Goal: Task Accomplishment & Management: Complete application form

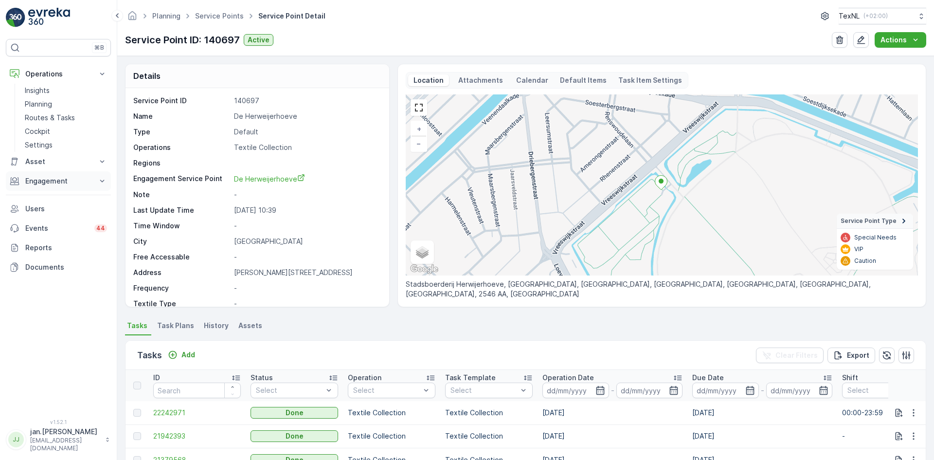
click at [44, 177] on p "Engagement" at bounding box center [58, 181] width 66 height 10
click at [41, 236] on p "Service Points" at bounding box center [48, 239] width 47 height 10
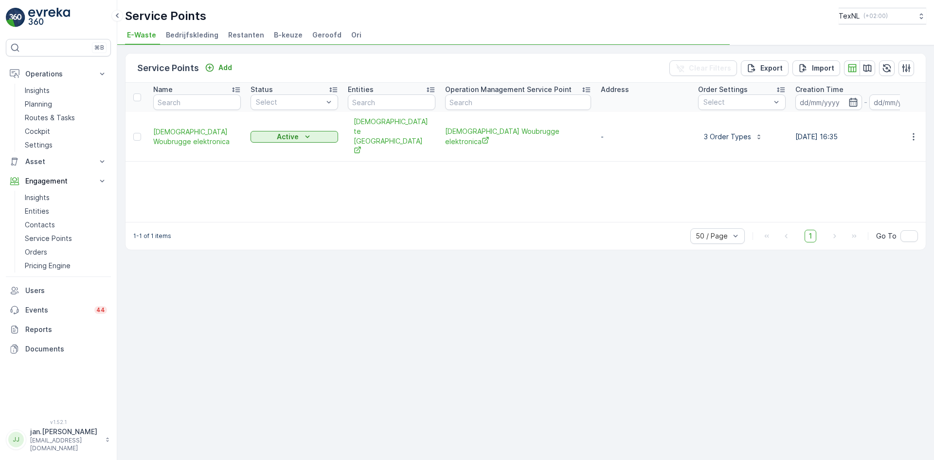
click at [351, 33] on span "Ori" at bounding box center [356, 35] width 10 height 10
click at [222, 68] on p "Add" at bounding box center [225, 68] width 14 height 10
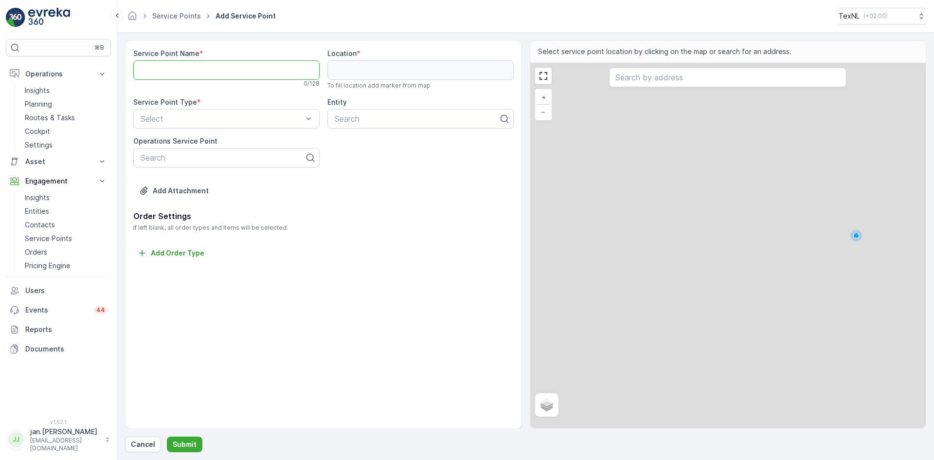
click at [200, 74] on Name "Service Point Name" at bounding box center [226, 69] width 186 height 19
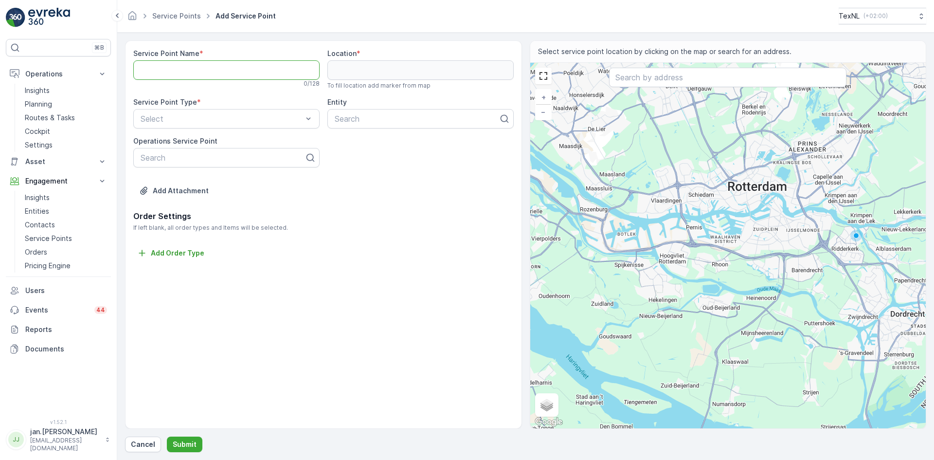
paste Name "[STREET_ADDRESS]"
type Name "[STREET_ADDRESS]"
click at [642, 78] on input "text" at bounding box center [727, 77] width 237 height 19
paste input "[STREET_ADDRESS]"
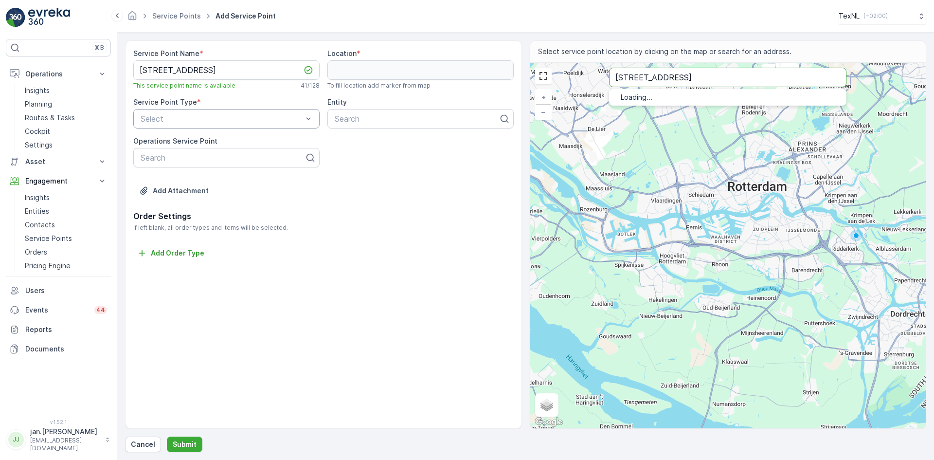
type input "[STREET_ADDRESS]"
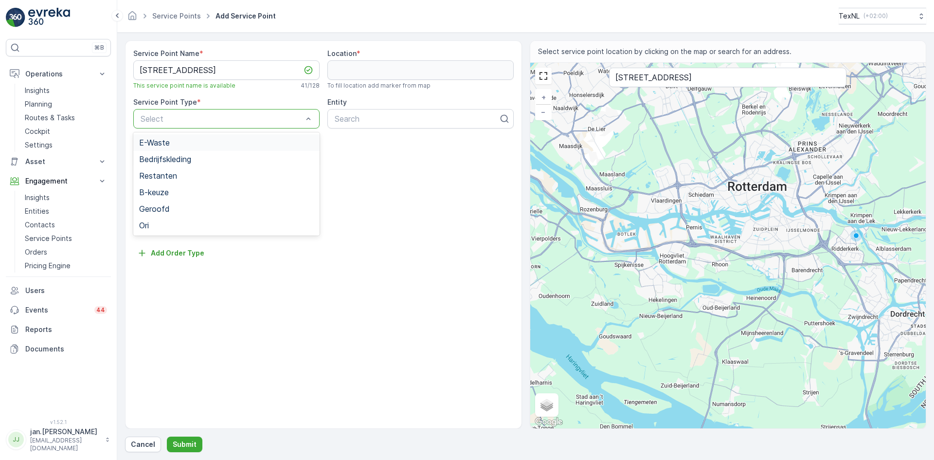
click at [205, 111] on div "Select" at bounding box center [226, 118] width 186 height 19
click at [153, 225] on div "Ori" at bounding box center [226, 225] width 175 height 9
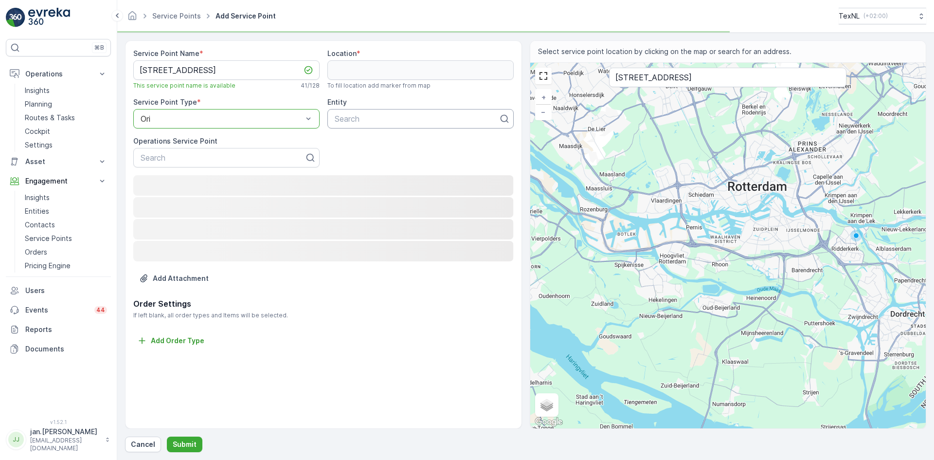
click at [347, 120] on div at bounding box center [417, 118] width 166 height 9
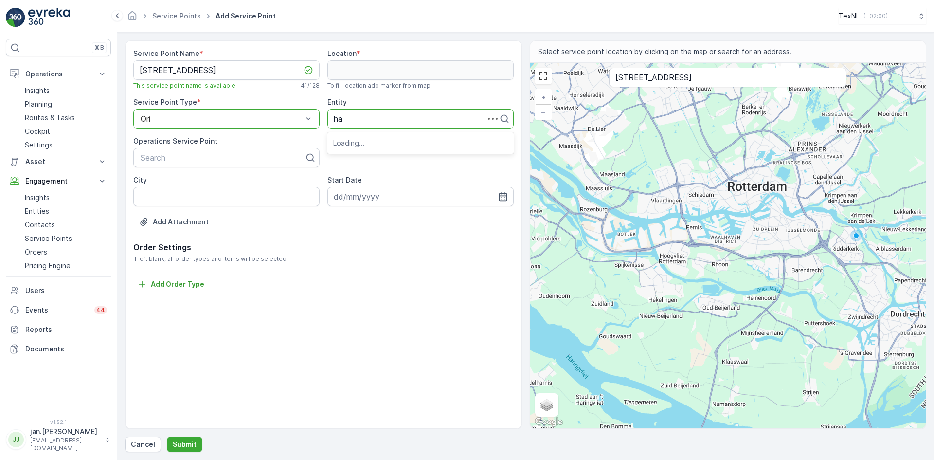
type input "hah"
click at [361, 157] on span "Gemeente Krimpenerwaard HAH" at bounding box center [391, 159] width 117 height 9
click at [185, 441] on p "Submit" at bounding box center [185, 444] width 24 height 10
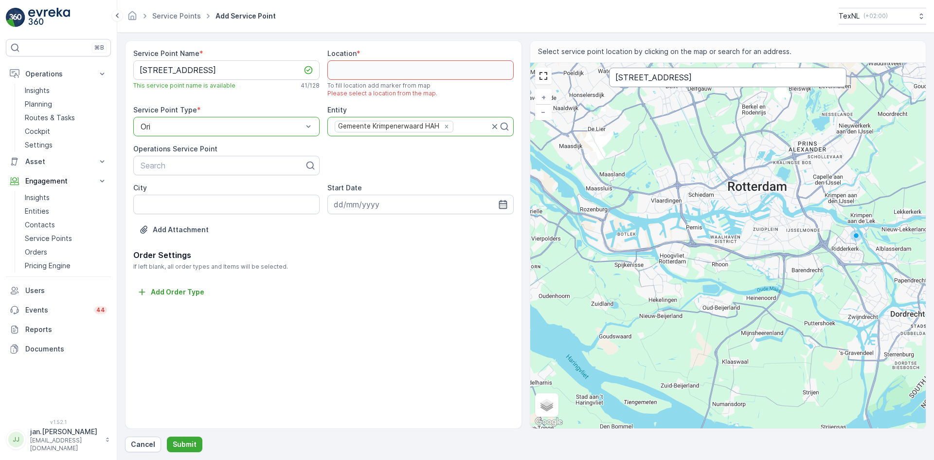
click at [781, 78] on input "[STREET_ADDRESS]" at bounding box center [727, 77] width 237 height 19
type input "Tjalk 6, 2924TM te Krimpen Aan den IJsse"
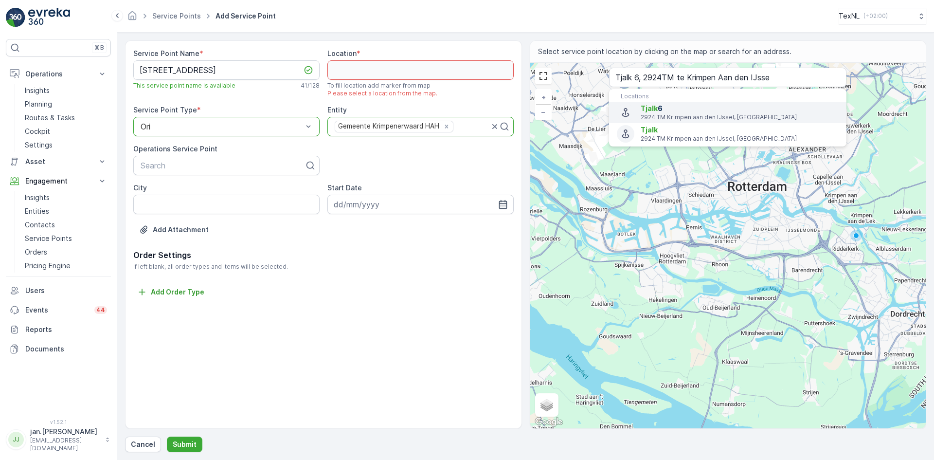
click at [670, 110] on span "Tjalk 6" at bounding box center [740, 109] width 198 height 10
type input "51.92181890000001,4.6174366"
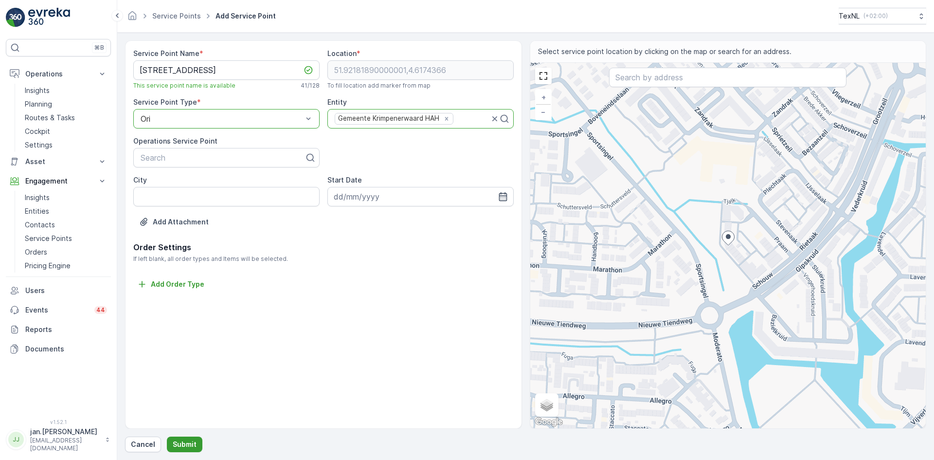
click at [182, 445] on p "Submit" at bounding box center [185, 444] width 24 height 10
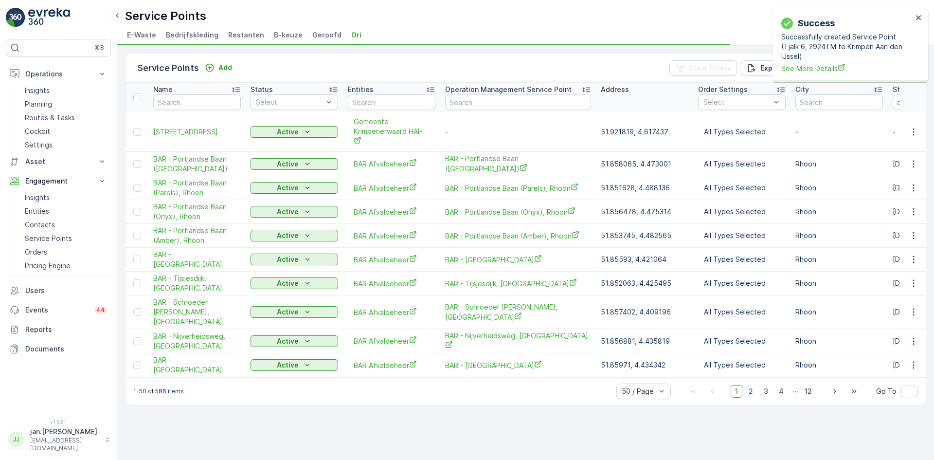
click at [913, 134] on icon "button" at bounding box center [913, 131] width 1 height 7
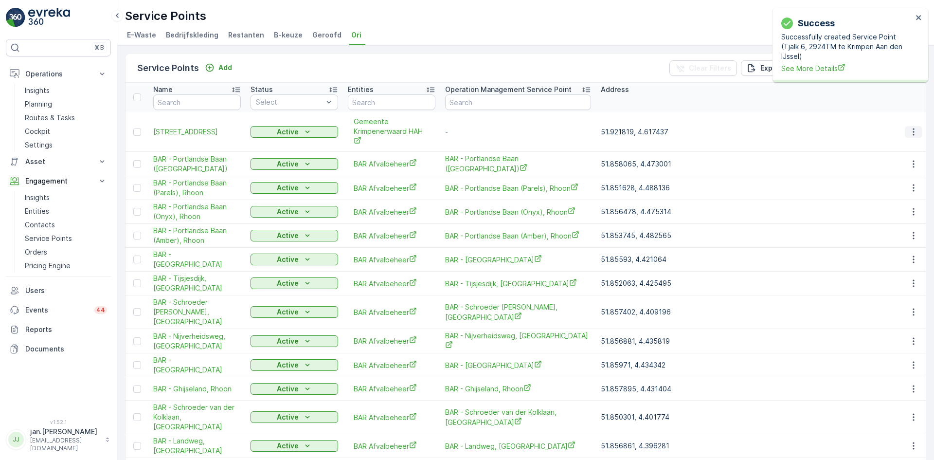
click at [910, 135] on icon "button" at bounding box center [914, 132] width 10 height 10
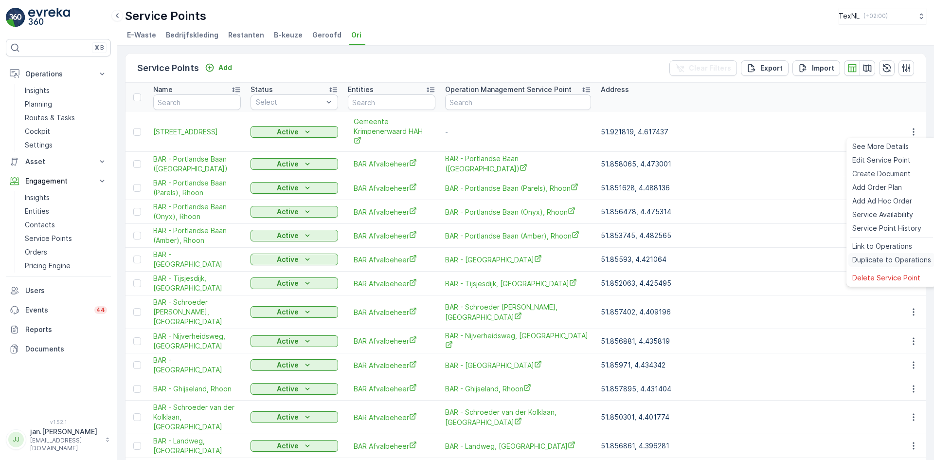
click at [889, 259] on span "Duplicate to Operations" at bounding box center [892, 260] width 79 height 10
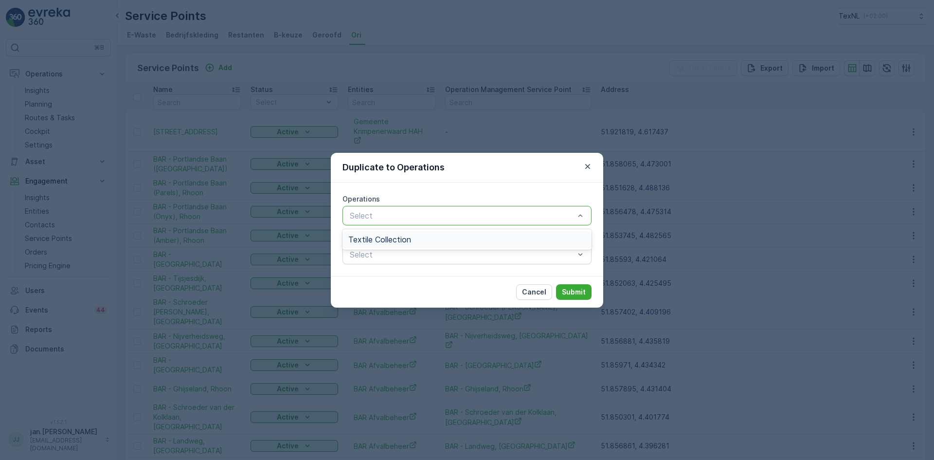
click at [393, 236] on span "Textile Collection" at bounding box center [379, 239] width 63 height 9
click at [573, 290] on p "Submit" at bounding box center [574, 292] width 24 height 10
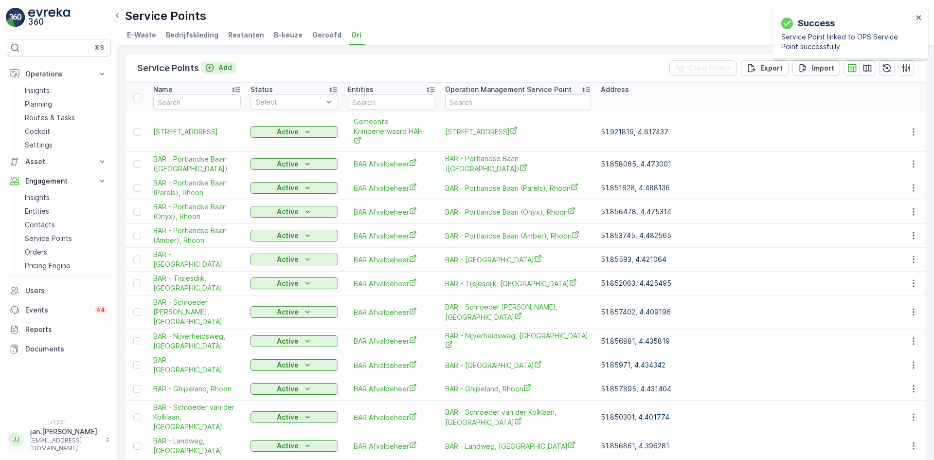
click at [224, 68] on p "Add" at bounding box center [225, 68] width 14 height 10
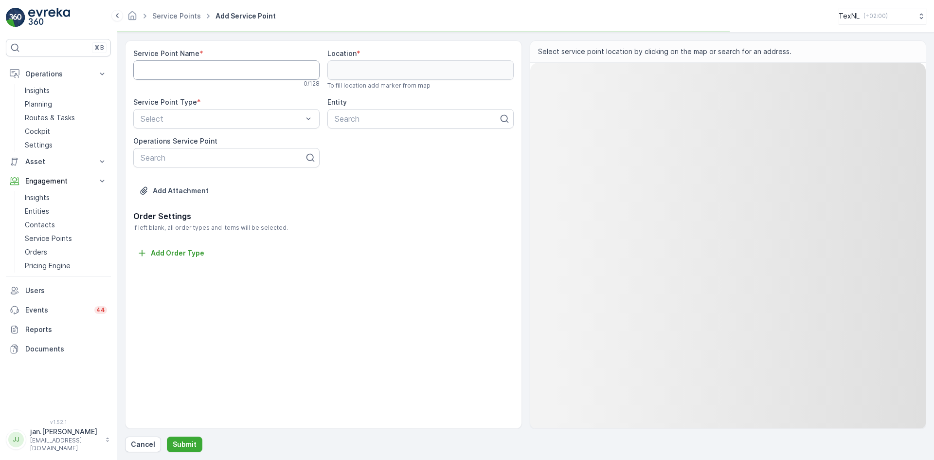
click at [203, 71] on Name "Service Point Name" at bounding box center [226, 69] width 186 height 19
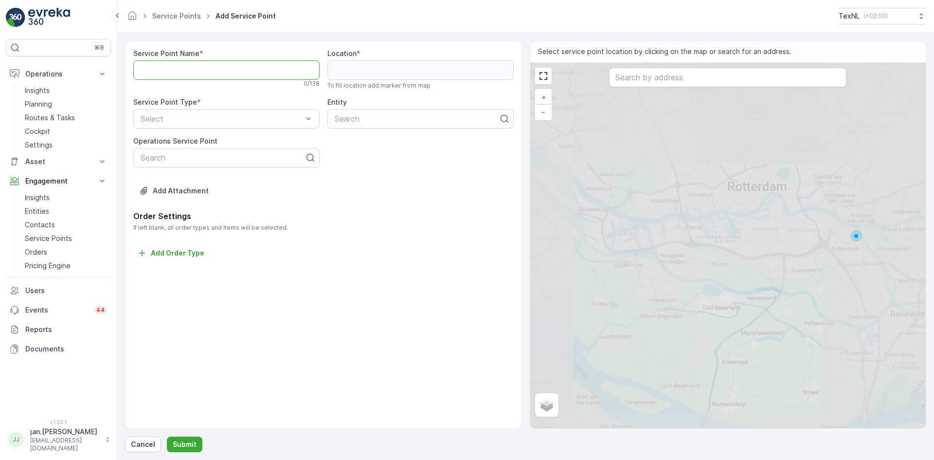
paste Name "Laan der [STREET_ADDRESS]"
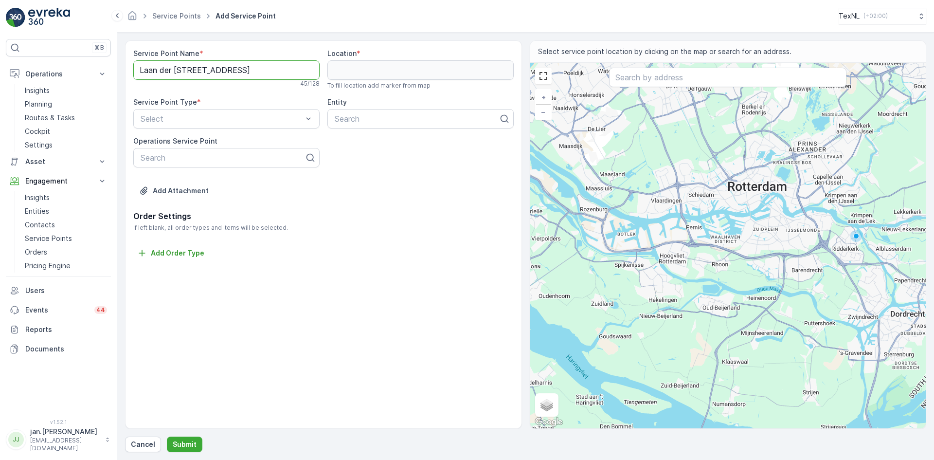
scroll to position [0, 6]
type Name "Laan der [STREET_ADDRESS]"
click at [651, 78] on input "text" at bounding box center [727, 77] width 237 height 19
paste input "Laan der [STREET_ADDRESS]"
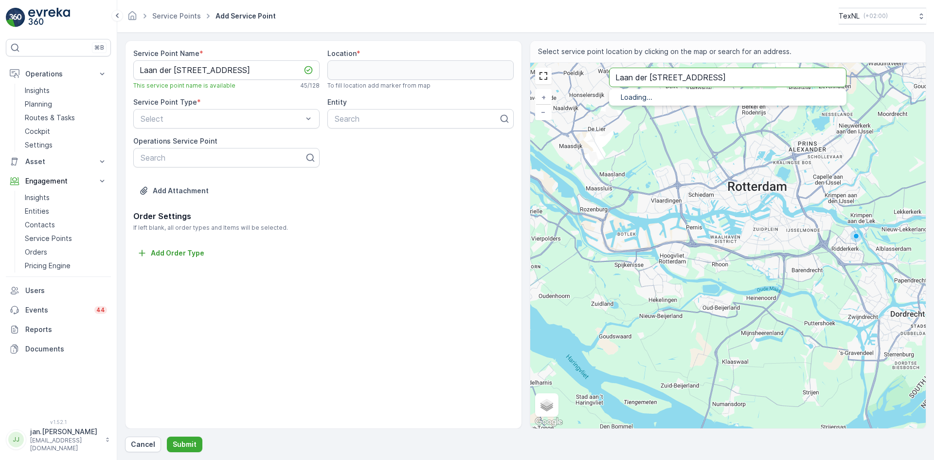
type input "Laan der [STREET_ADDRESS]"
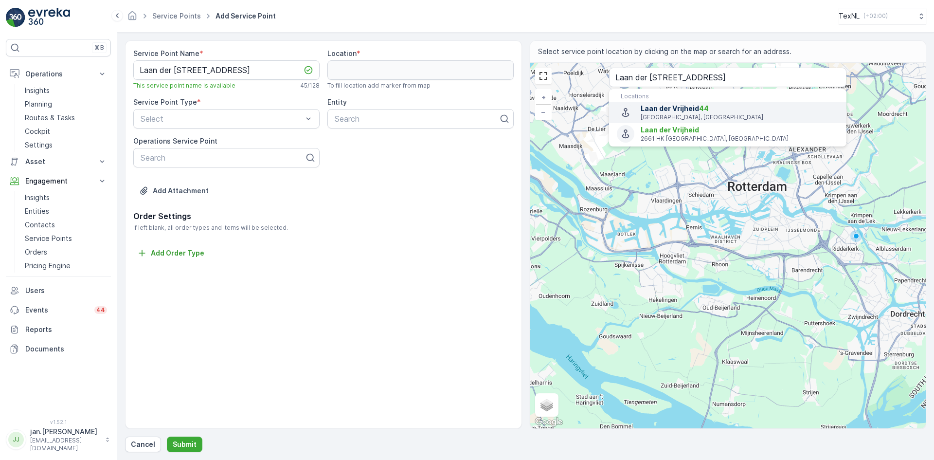
click at [687, 112] on span "Laan der Vrijheid 44" at bounding box center [740, 109] width 198 height 10
type input "51.98673489999999,4.5043716"
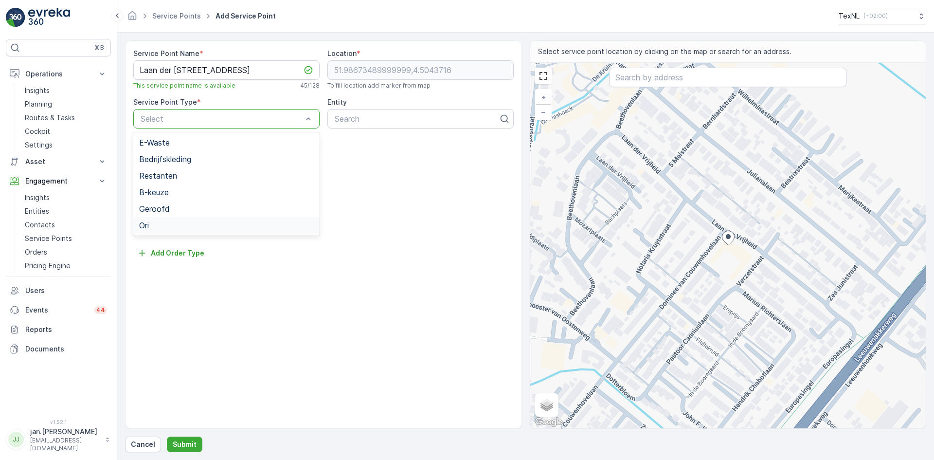
click at [161, 219] on div "Ori" at bounding box center [226, 225] width 186 height 17
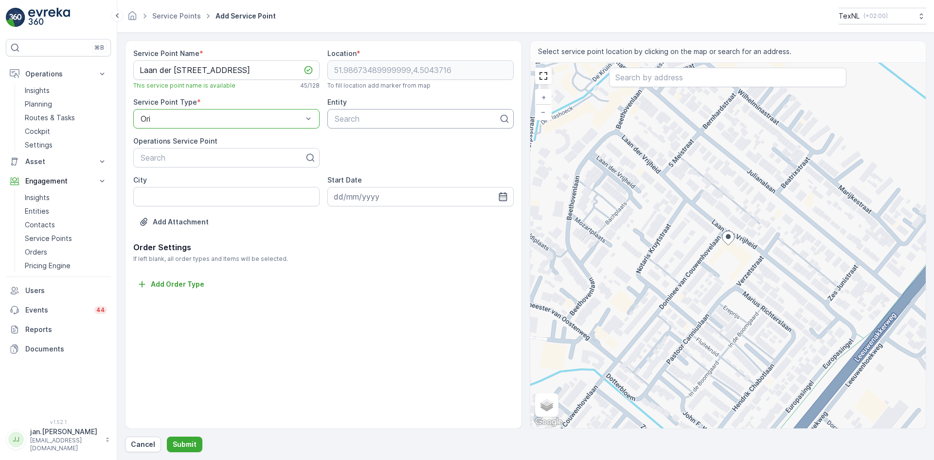
click at [360, 117] on div at bounding box center [417, 118] width 166 height 9
type input "hah"
click at [354, 145] on span "Lansingerland HAH" at bounding box center [367, 142] width 69 height 9
click at [176, 443] on p "Submit" at bounding box center [185, 444] width 24 height 10
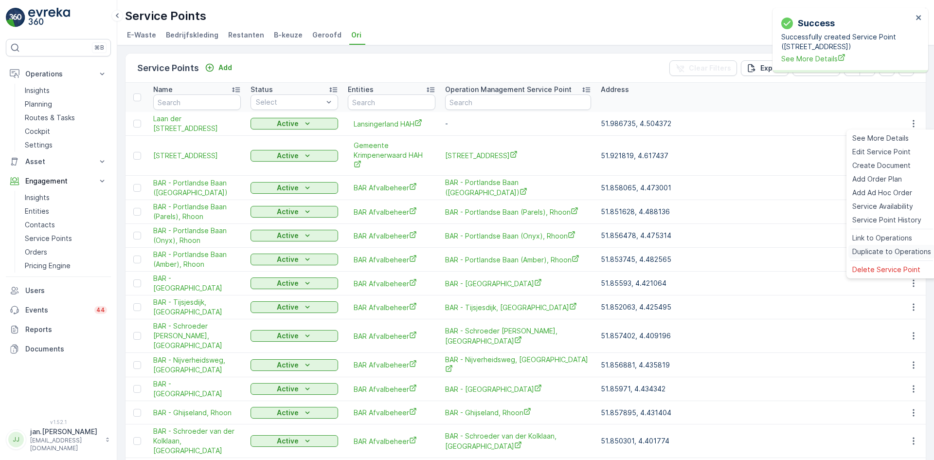
click at [889, 250] on span "Duplicate to Operations" at bounding box center [892, 252] width 79 height 10
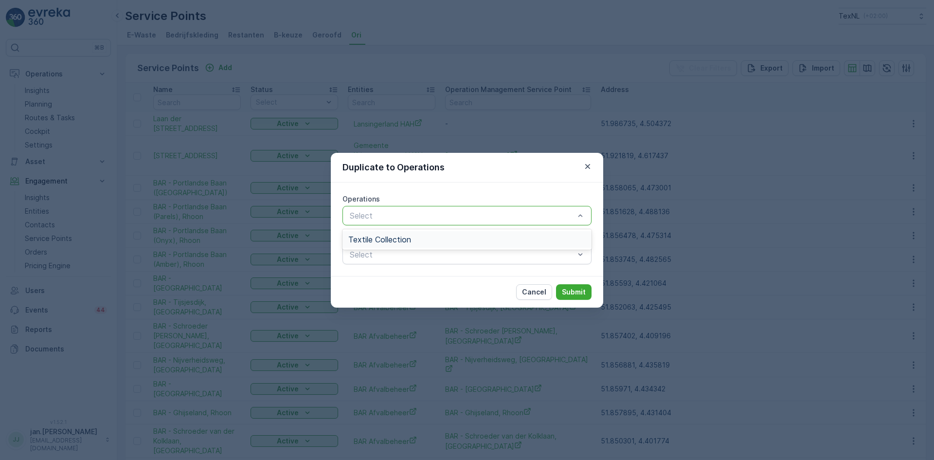
click at [394, 239] on span "Textile Collection" at bounding box center [379, 239] width 63 height 9
click at [573, 292] on p "Submit" at bounding box center [574, 292] width 24 height 10
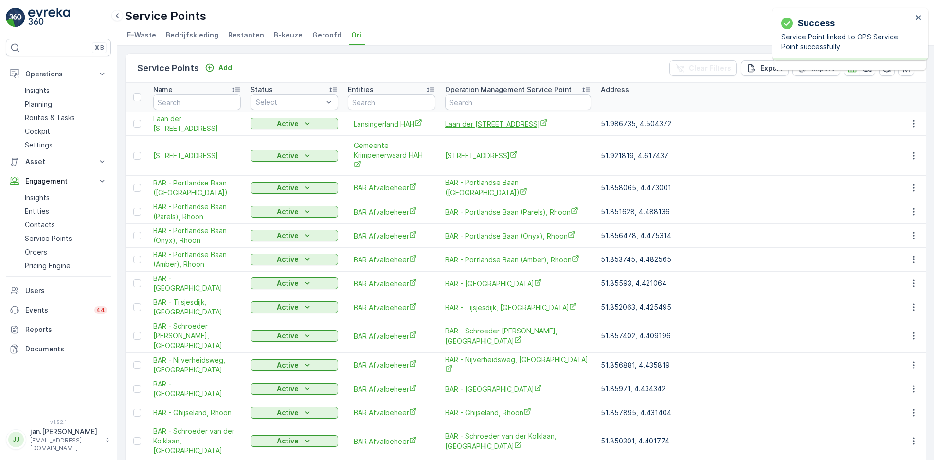
click at [475, 124] on span "Laan der [STREET_ADDRESS]" at bounding box center [518, 124] width 146 height 10
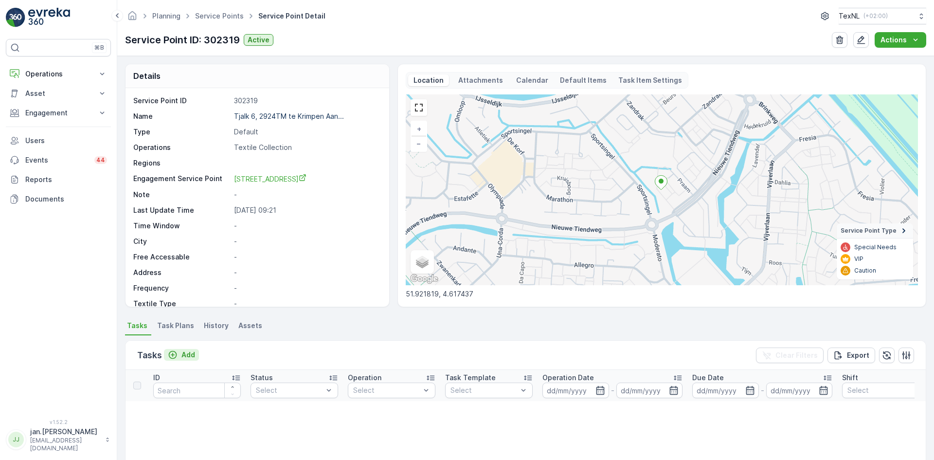
click at [187, 354] on p "Add" at bounding box center [189, 355] width 14 height 10
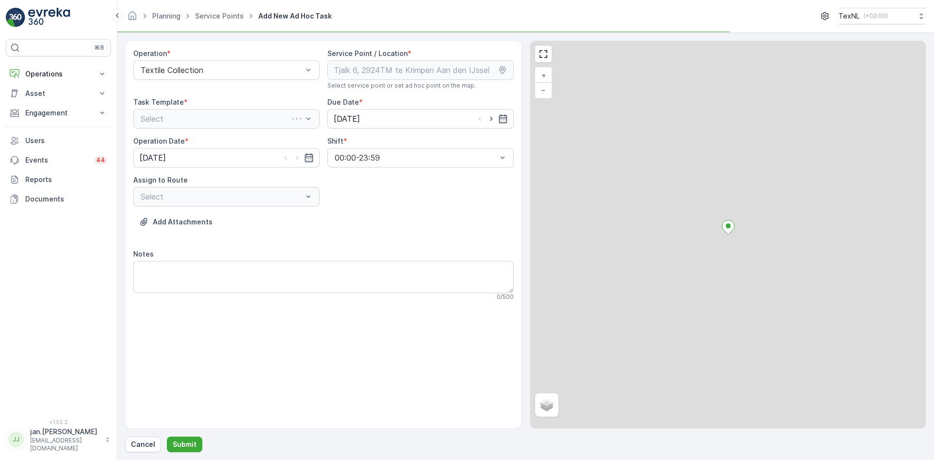
click at [209, 119] on div "Select" at bounding box center [226, 118] width 186 height 19
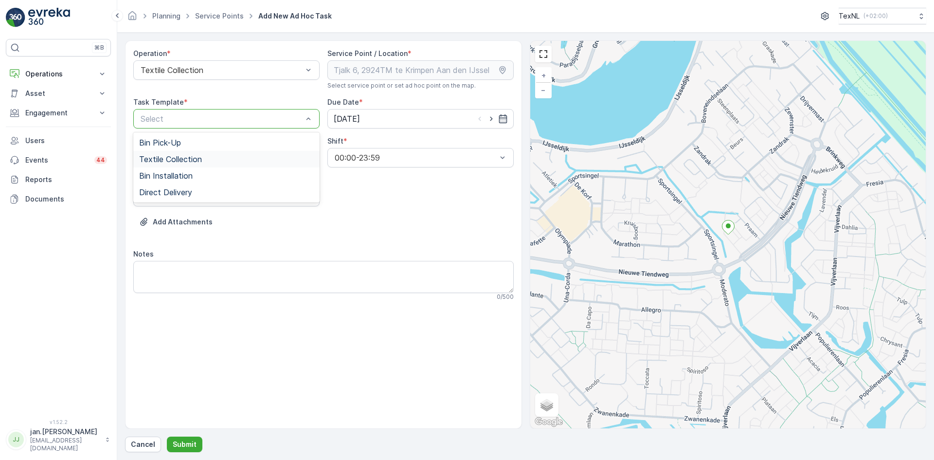
click at [170, 163] on span "Textile Collection" at bounding box center [170, 159] width 63 height 9
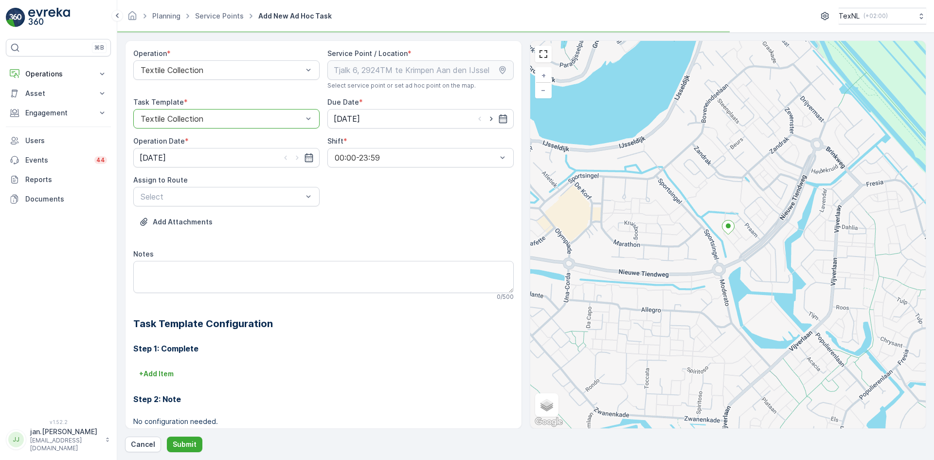
click at [194, 207] on div "Operation * Textile Collection Service Point / Location * Select service point …" at bounding box center [323, 268] width 381 height 438
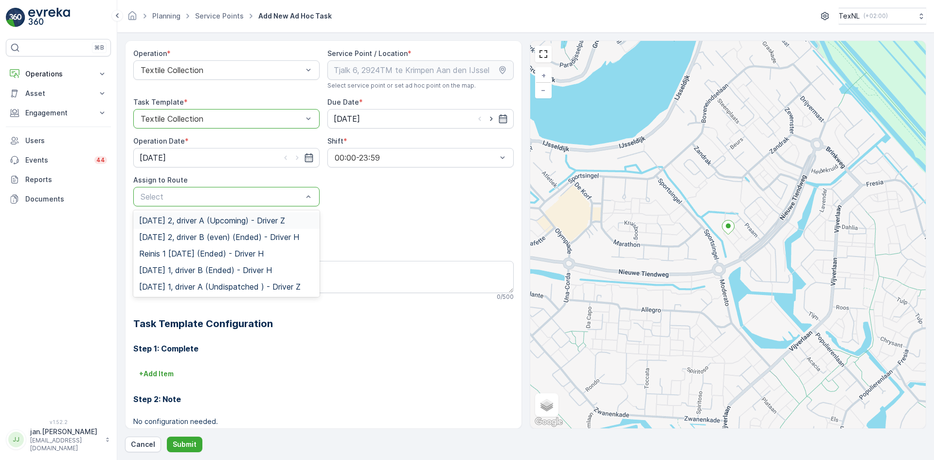
click at [205, 223] on span "Monday 2, driver A (Upcoming) - Driver Z" at bounding box center [212, 220] width 146 height 9
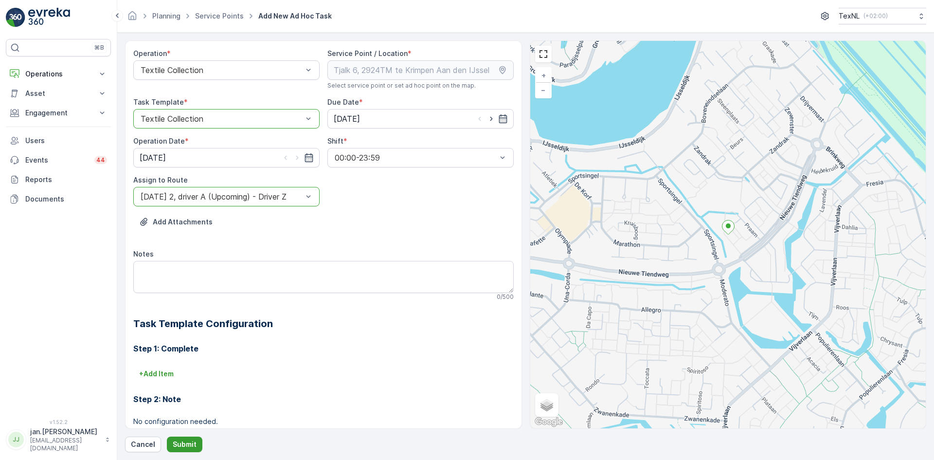
click at [185, 441] on p "Submit" at bounding box center [185, 444] width 24 height 10
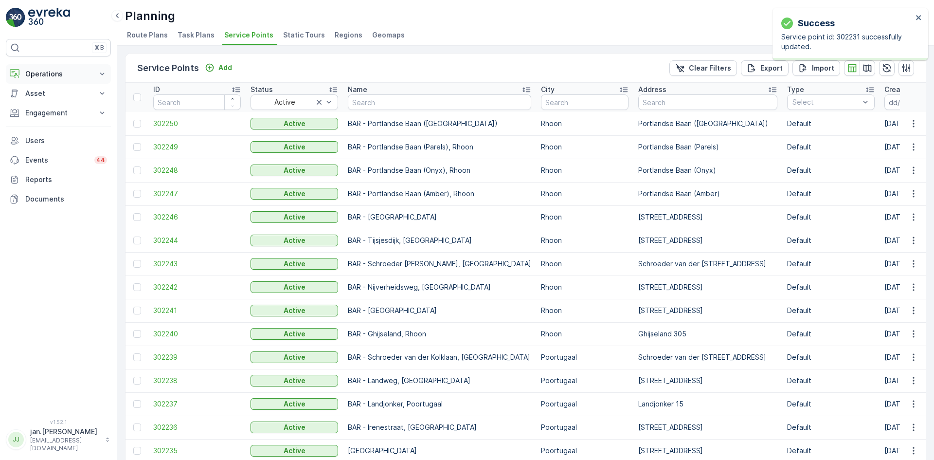
click at [51, 73] on p "Operations" at bounding box center [58, 74] width 66 height 10
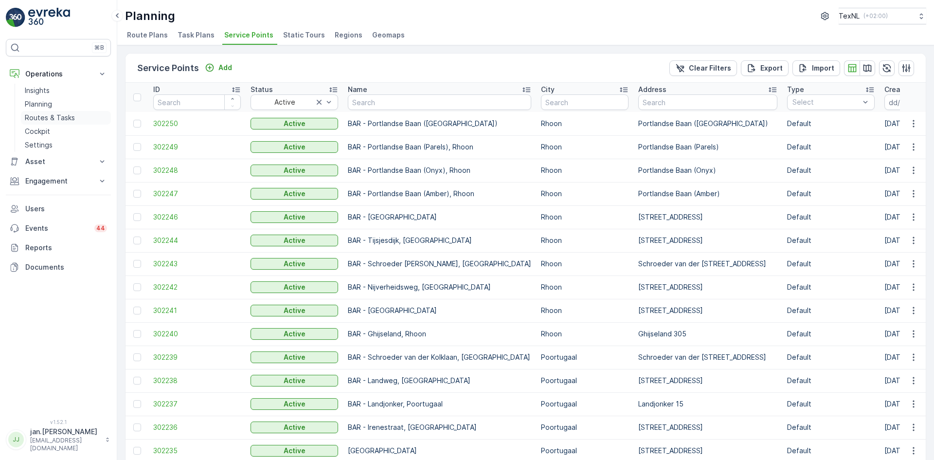
click at [39, 119] on p "Routes & Tasks" at bounding box center [50, 118] width 50 height 10
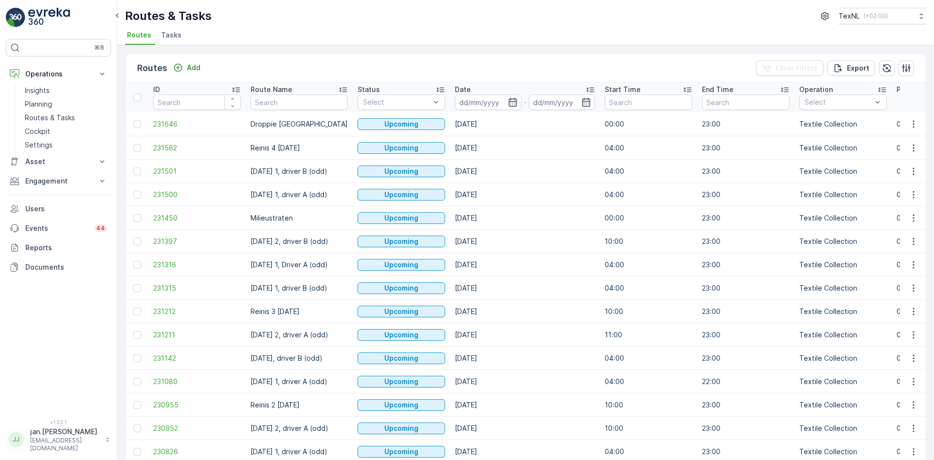
click at [461, 106] on input at bounding box center [488, 102] width 67 height 16
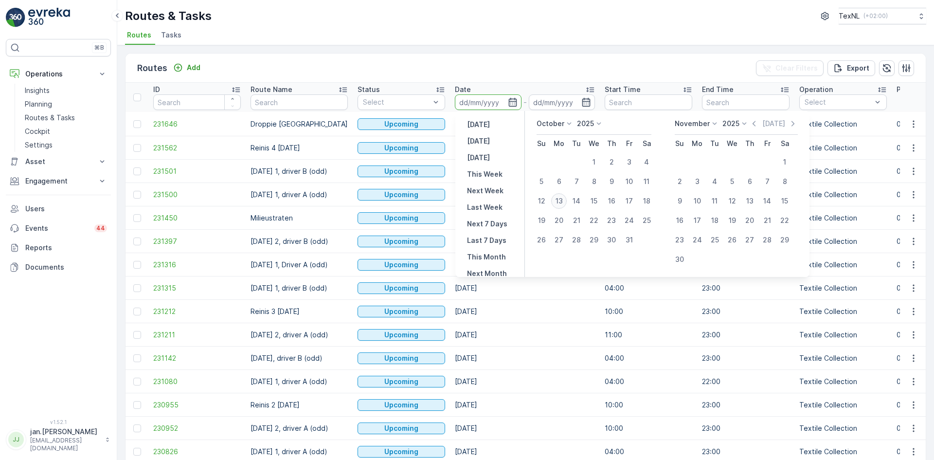
click at [562, 203] on div "13" at bounding box center [559, 201] width 16 height 16
type input "13.10.2025"
click at [562, 203] on div "13" at bounding box center [559, 201] width 16 height 16
type input "13.10.2025"
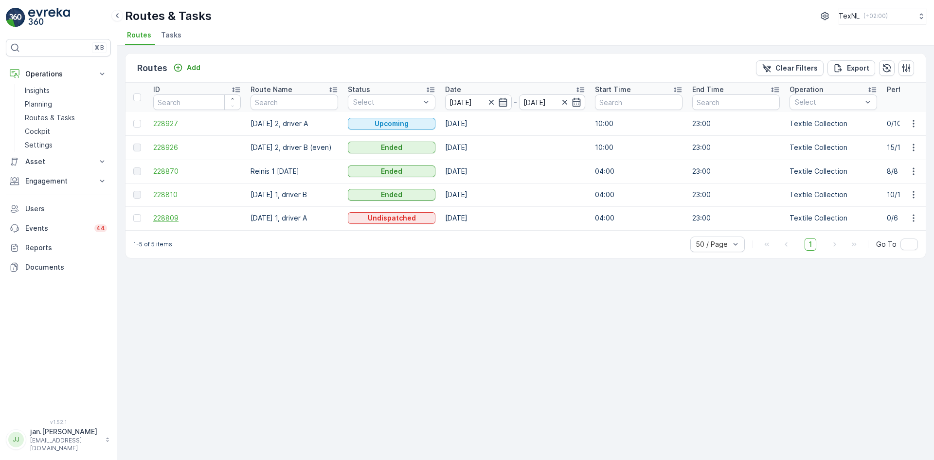
click at [171, 219] on span "228809" at bounding box center [197, 218] width 88 height 10
click at [173, 128] on td "228927" at bounding box center [196, 123] width 97 height 23
click at [172, 120] on span "228927" at bounding box center [197, 124] width 88 height 10
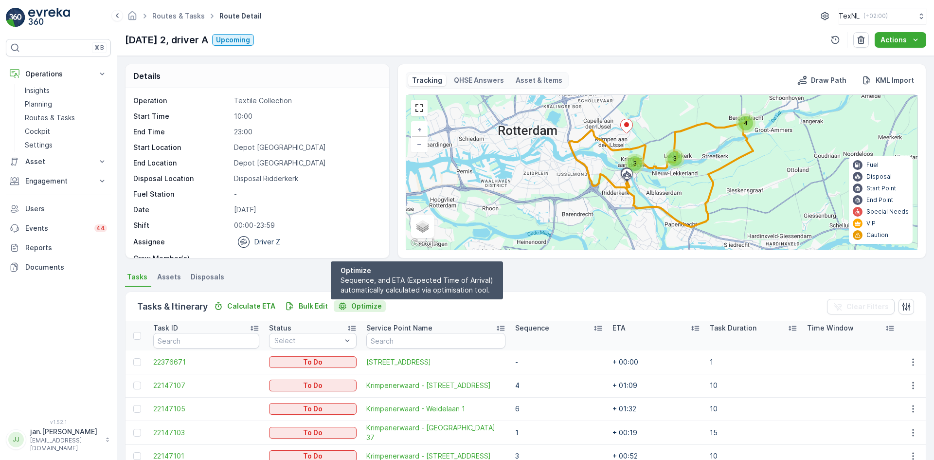
click at [358, 301] on button "Optimize" at bounding box center [360, 306] width 52 height 12
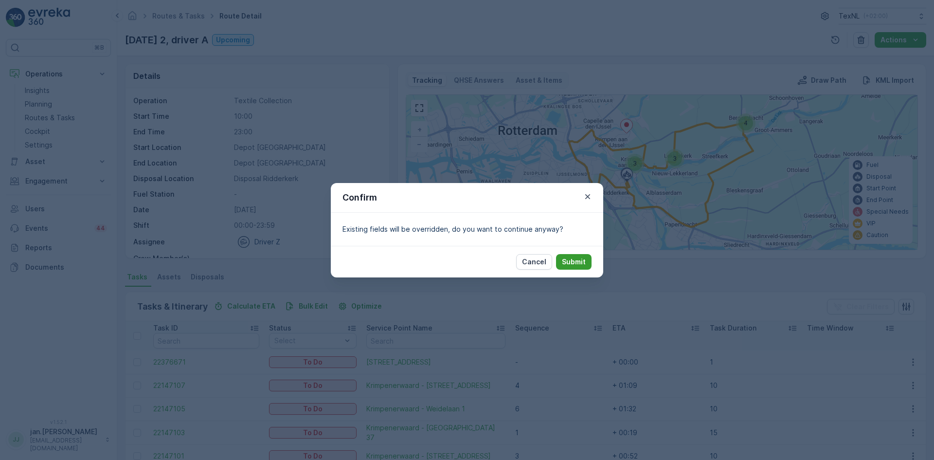
click at [566, 266] on p "Submit" at bounding box center [574, 262] width 24 height 10
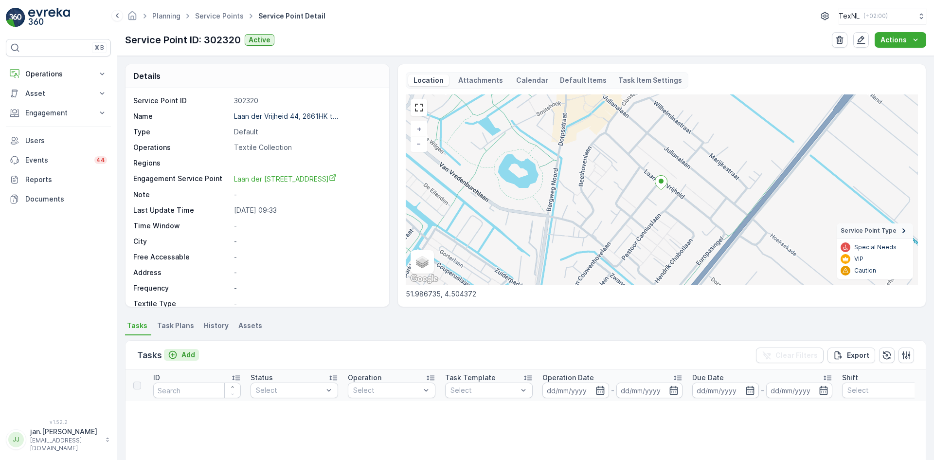
click at [191, 352] on p "Add" at bounding box center [189, 355] width 14 height 10
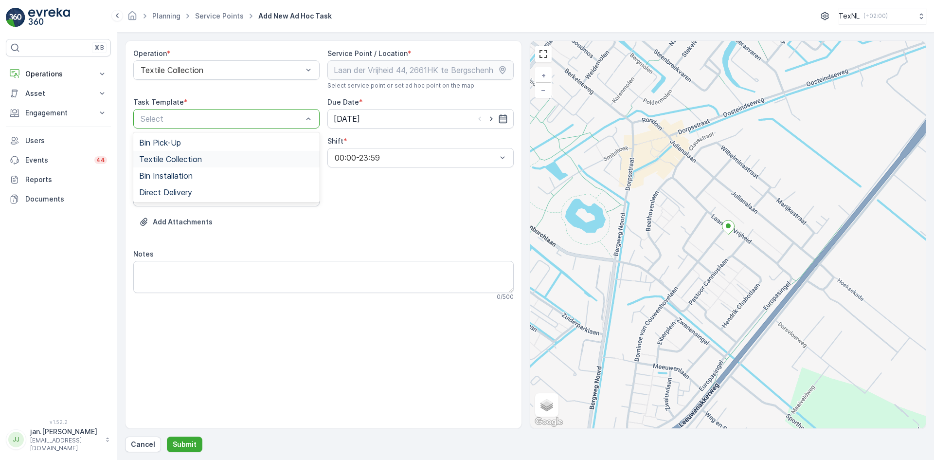
click at [172, 160] on span "Textile Collection" at bounding box center [170, 159] width 63 height 9
drag, startPoint x: 344, startPoint y: 120, endPoint x: 350, endPoint y: 124, distance: 7.3
click at [345, 120] on input "[DATE]" at bounding box center [420, 118] width 186 height 19
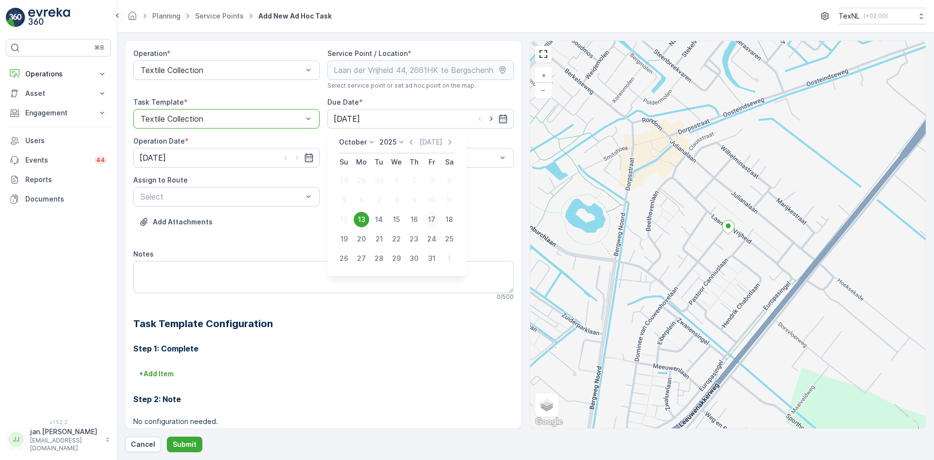
click at [431, 218] on div "17" at bounding box center [432, 220] width 16 height 16
type input "[DATE]"
click at [184, 159] on input "[DATE]" at bounding box center [226, 157] width 186 height 19
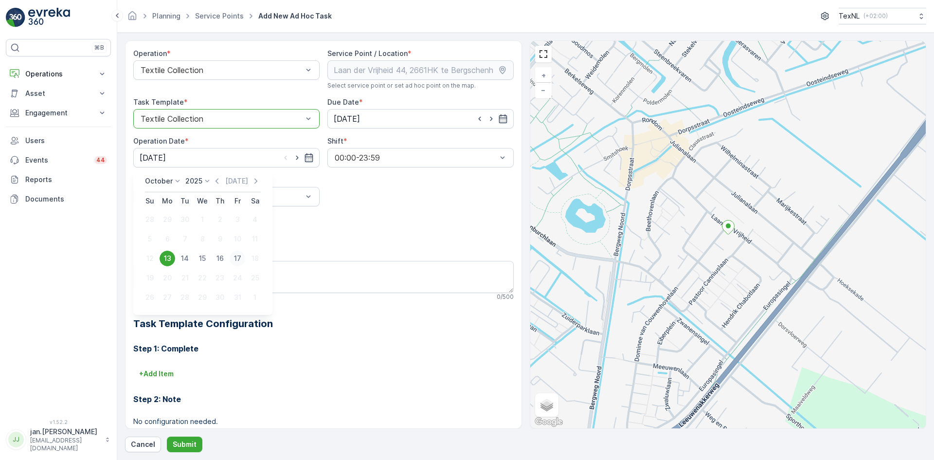
click at [235, 258] on div "17" at bounding box center [238, 259] width 16 height 16
type input "[DATE]"
click at [207, 186] on div "Assign to Route Select" at bounding box center [226, 190] width 186 height 31
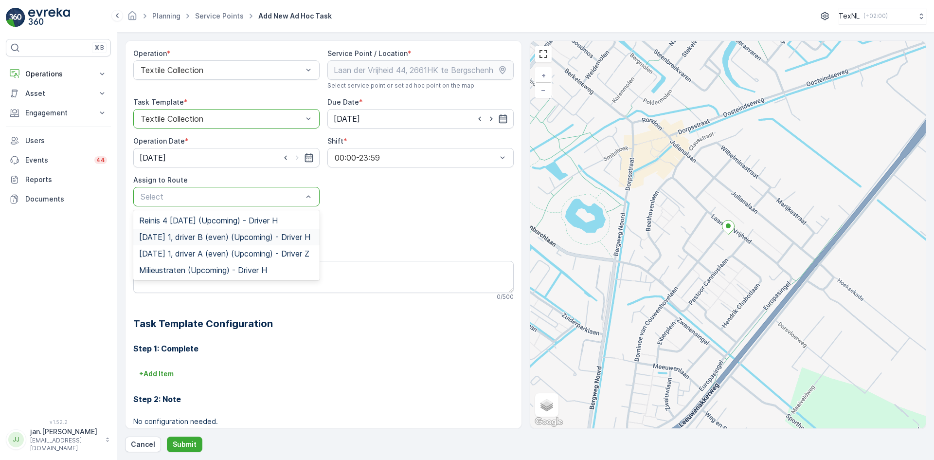
click at [182, 239] on span "Friday 1, driver B (even) (Upcoming) - Driver H" at bounding box center [224, 237] width 171 height 9
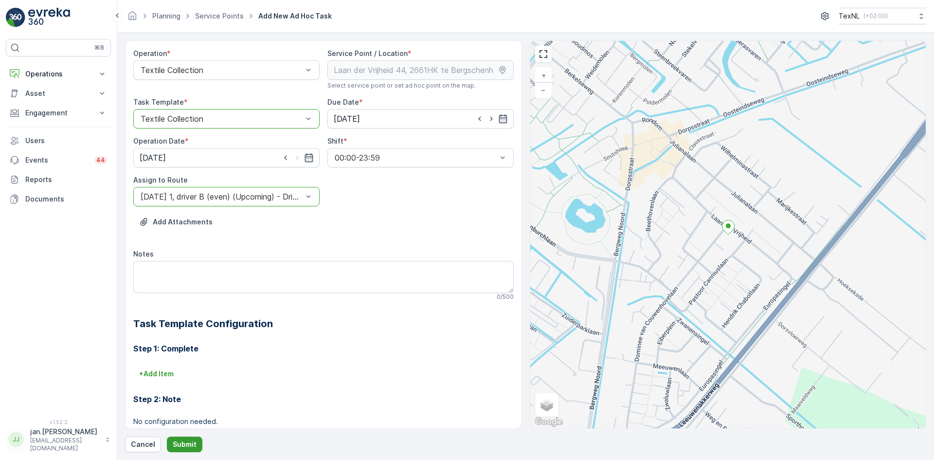
click at [183, 448] on p "Submit" at bounding box center [185, 444] width 24 height 10
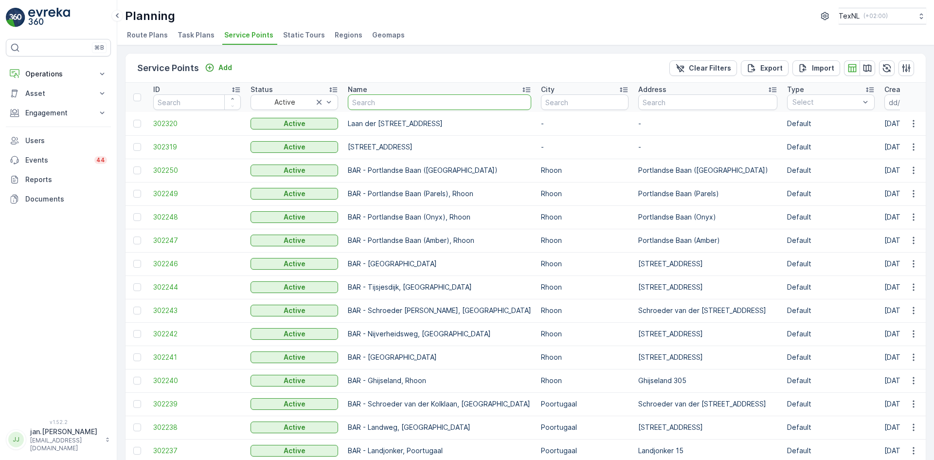
click at [381, 104] on input "text" at bounding box center [439, 102] width 183 height 16
click at [46, 71] on p "Operations" at bounding box center [58, 74] width 66 height 10
click at [40, 103] on p "Planning" at bounding box center [38, 104] width 27 height 10
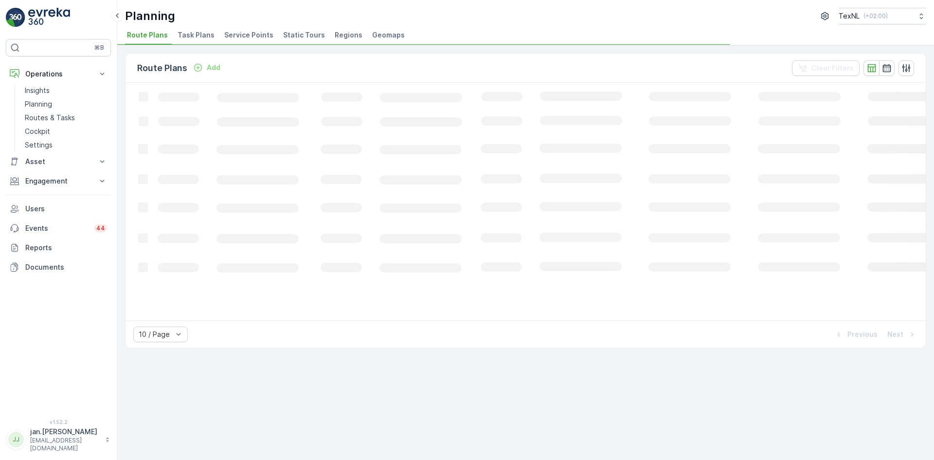
click at [252, 36] on span "Service Points" at bounding box center [248, 35] width 49 height 10
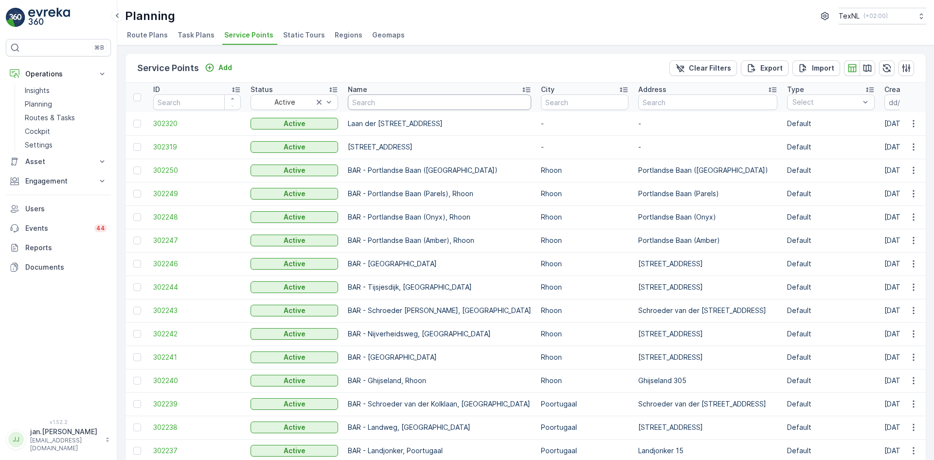
click at [390, 103] on input "text" at bounding box center [439, 102] width 183 height 16
type input "schilder"
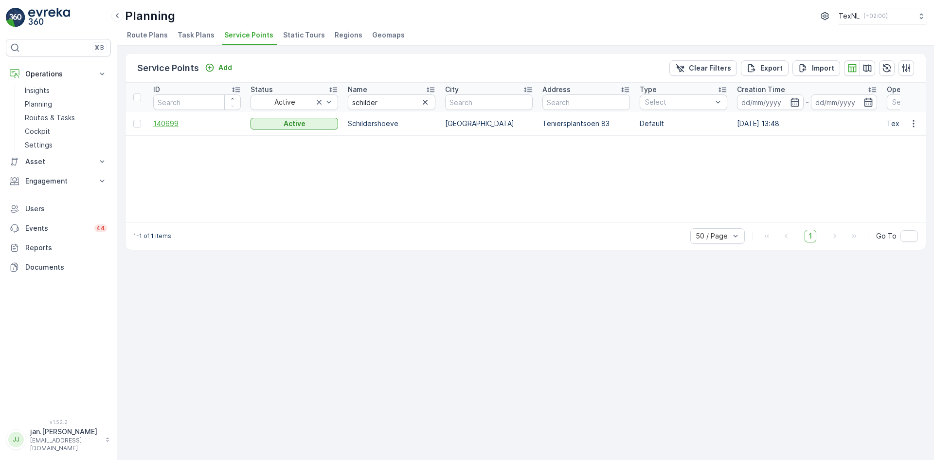
click at [173, 125] on span "140699" at bounding box center [197, 124] width 88 height 10
click at [421, 103] on icon "button" at bounding box center [425, 102] width 10 height 10
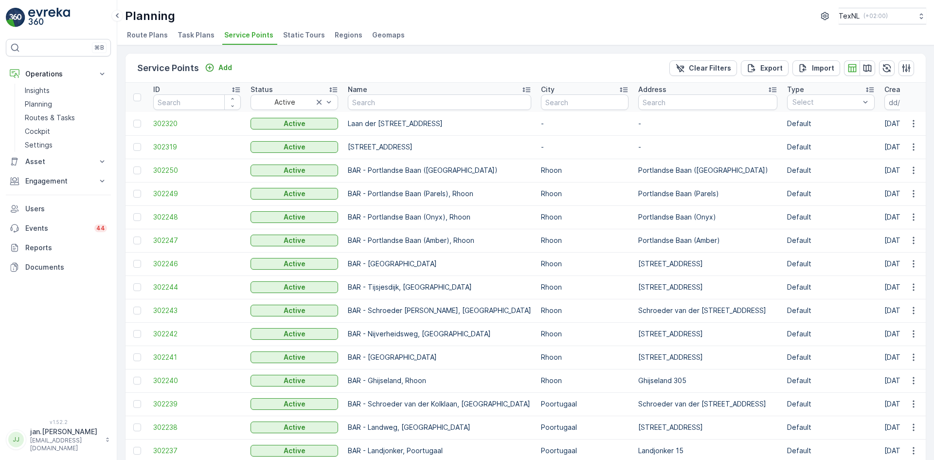
drag, startPoint x: 485, startPoint y: 101, endPoint x: 567, endPoint y: 100, distance: 81.8
click at [567, 101] on input "text" at bounding box center [585, 102] width 88 height 16
type input "ouderk"
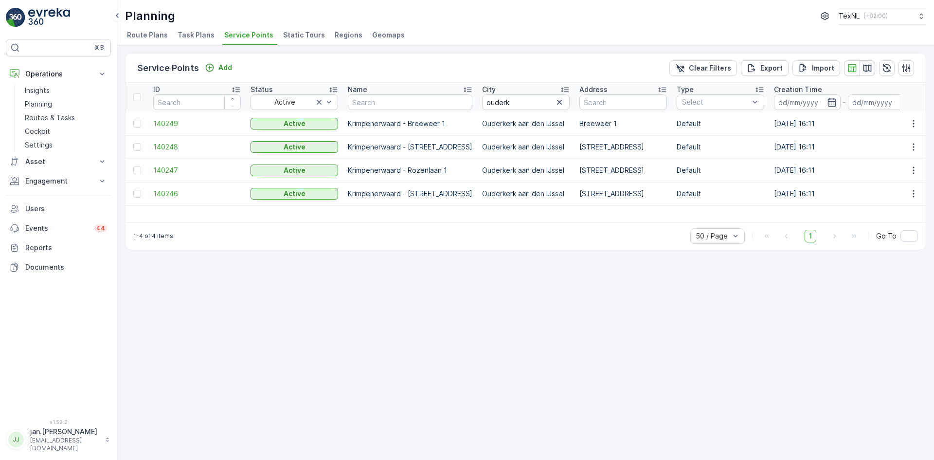
click at [868, 70] on icon "button" at bounding box center [868, 68] width 10 height 10
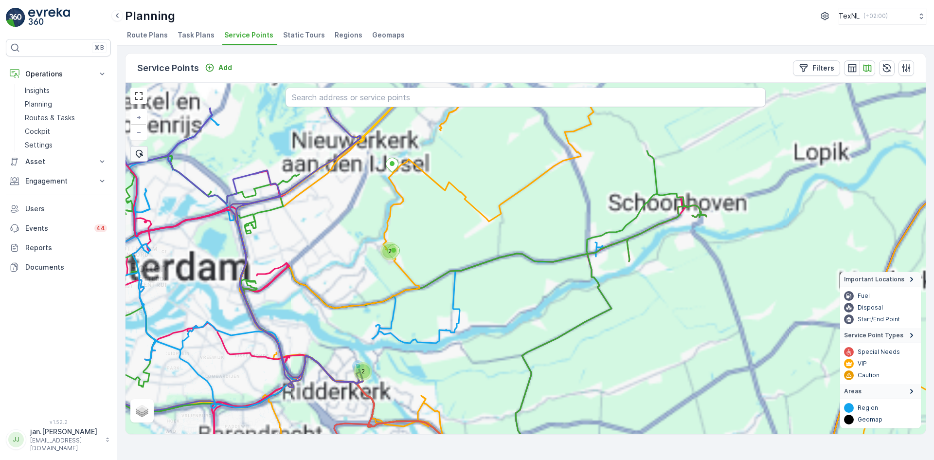
drag, startPoint x: 389, startPoint y: 254, endPoint x: 432, endPoint y: 302, distance: 65.1
click at [432, 302] on div "2 2 + − Satellite Roadmap Terrain Hybrid Leaflet Important Locations Fuel Dispo…" at bounding box center [526, 258] width 800 height 351
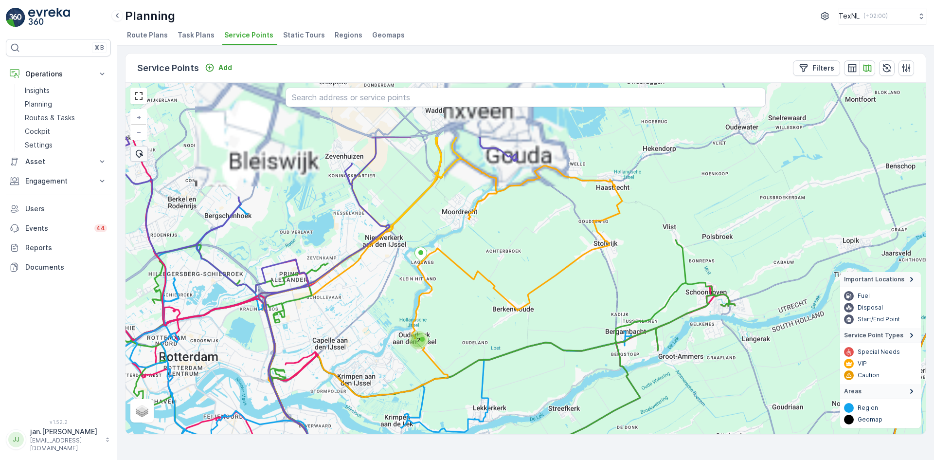
drag, startPoint x: 353, startPoint y: 252, endPoint x: 381, endPoint y: 341, distance: 93.6
click at [381, 341] on div "2 2 + − Satellite Roadmap Terrain Hybrid Leaflet Important Locations Fuel Dispo…" at bounding box center [526, 258] width 800 height 351
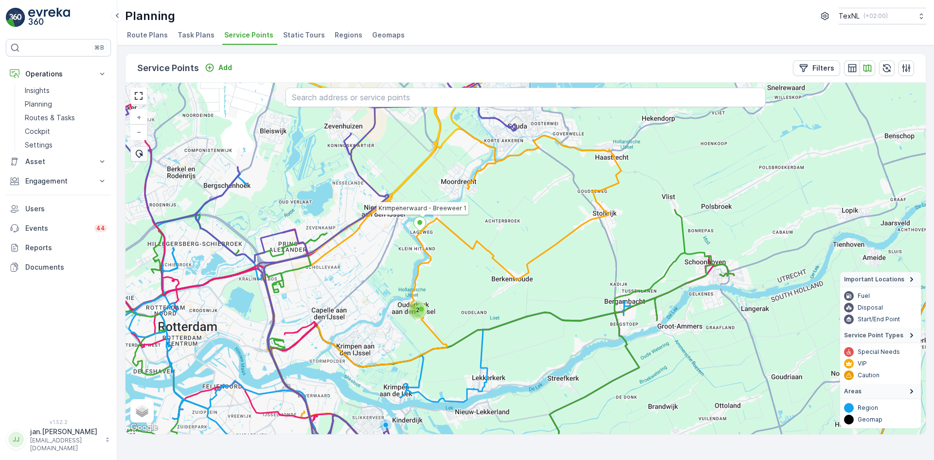
drag, startPoint x: 424, startPoint y: 252, endPoint x: 423, endPoint y: 221, distance: 31.2
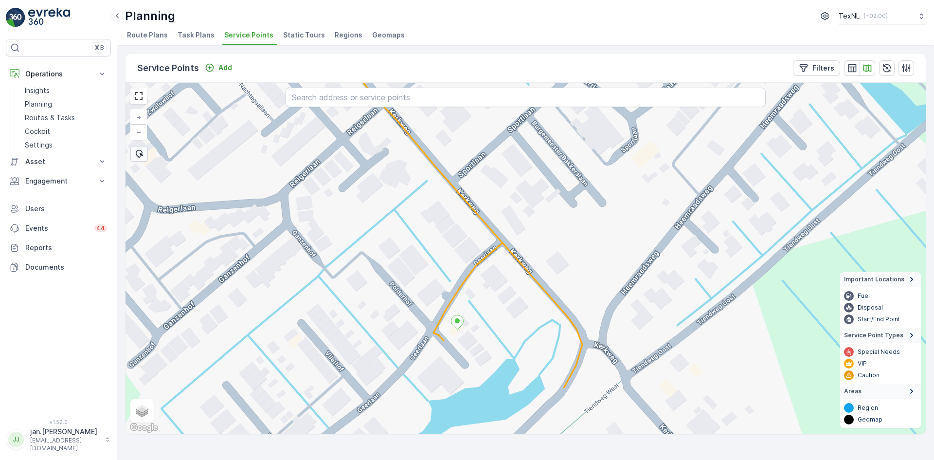
drag, startPoint x: 471, startPoint y: 347, endPoint x: 471, endPoint y: 276, distance: 70.6
click at [471, 276] on div "+ − Satellite Roadmap Terrain Hybrid Leaflet Keyboard shortcuts Map Data Map da…" at bounding box center [526, 258] width 800 height 351
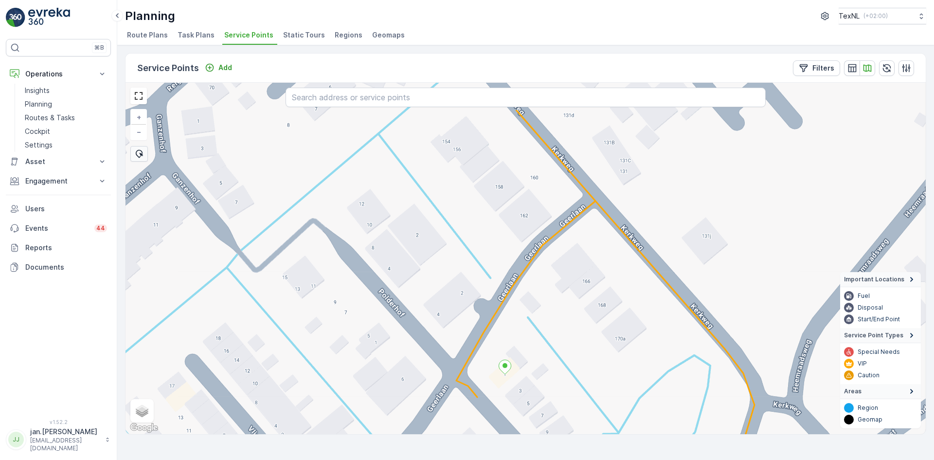
drag, startPoint x: 561, startPoint y: 236, endPoint x: 539, endPoint y: 312, distance: 78.4
click at [539, 312] on div "+ − Satellite Roadmap Terrain Hybrid Leaflet Keyboard shortcuts Map Data Map da…" at bounding box center [526, 258] width 800 height 351
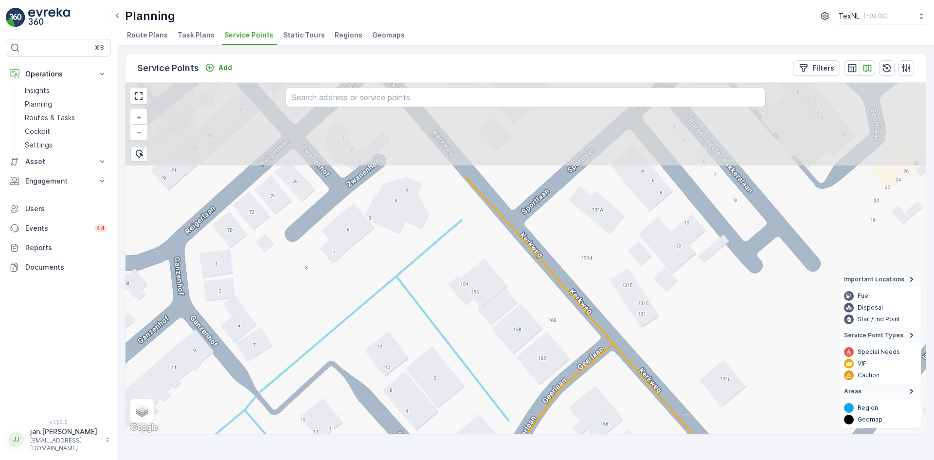
drag, startPoint x: 572, startPoint y: 196, endPoint x: 609, endPoint y: 319, distance: 129.2
click at [608, 320] on div "+ − Satellite Roadmap Terrain Hybrid Leaflet Keyboard shortcuts Map Data Map da…" at bounding box center [526, 258] width 800 height 351
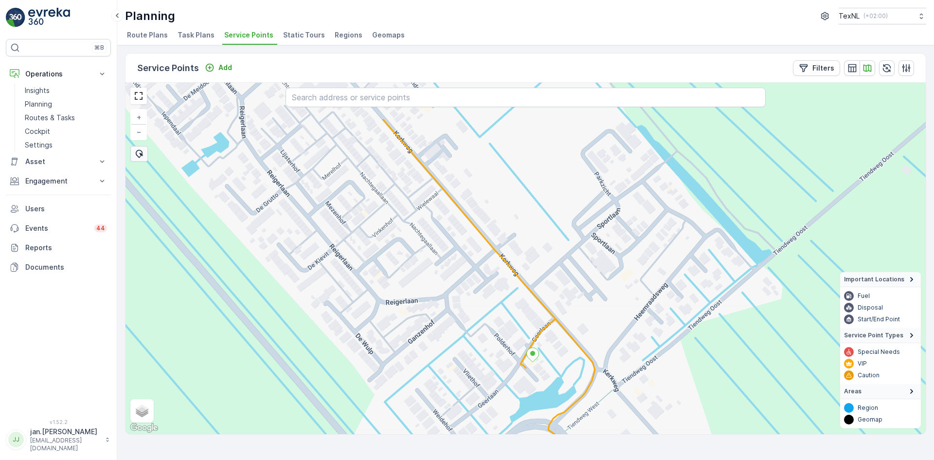
drag, startPoint x: 432, startPoint y: 236, endPoint x: 525, endPoint y: 348, distance: 145.4
click at [522, 346] on div "Monday 1, driver B + − Satellite Roadmap Terrain Hybrid Leaflet Keyboard shortc…" at bounding box center [526, 258] width 800 height 351
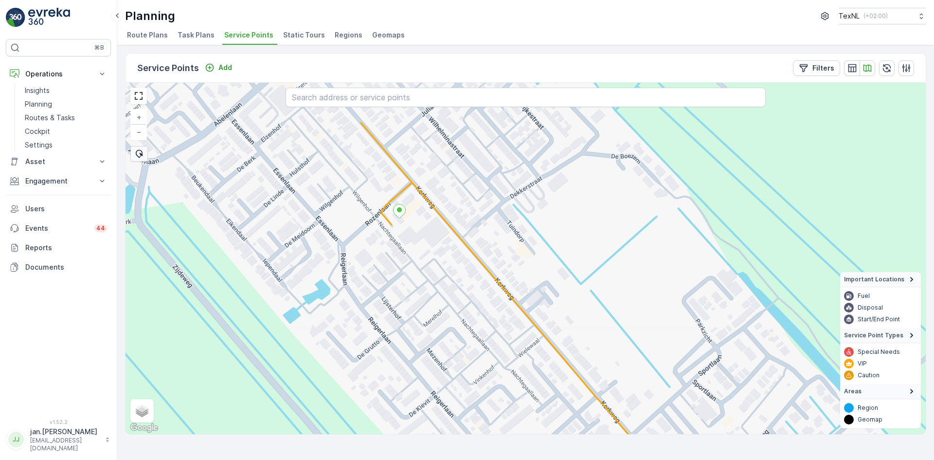
drag, startPoint x: 430, startPoint y: 184, endPoint x: 491, endPoint y: 304, distance: 134.3
click at [491, 304] on div "Monday 1, driver B + − Satellite Roadmap Terrain Hybrid Leaflet Keyboard shortc…" at bounding box center [526, 258] width 800 height 351
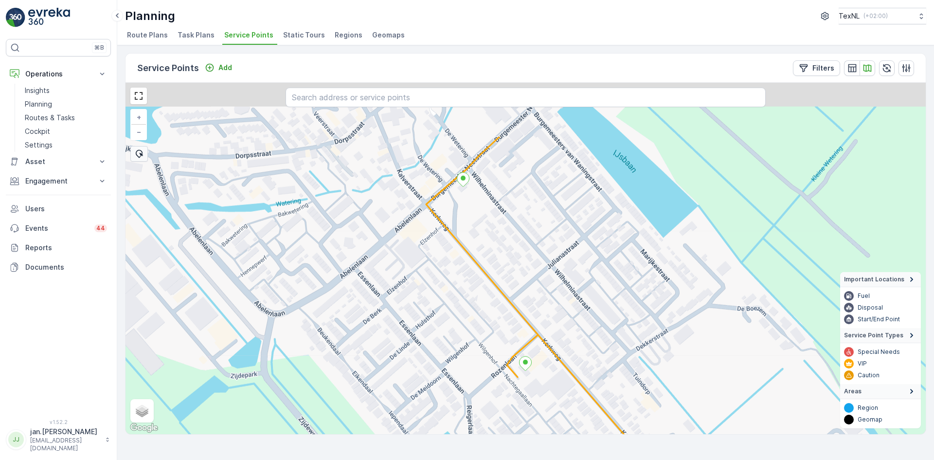
drag, startPoint x: 421, startPoint y: 218, endPoint x: 492, endPoint y: 343, distance: 143.8
click at [492, 343] on div "+ − Satellite Roadmap Terrain Hybrid Leaflet Keyboard shortcuts Map Data Map da…" at bounding box center [526, 258] width 800 height 351
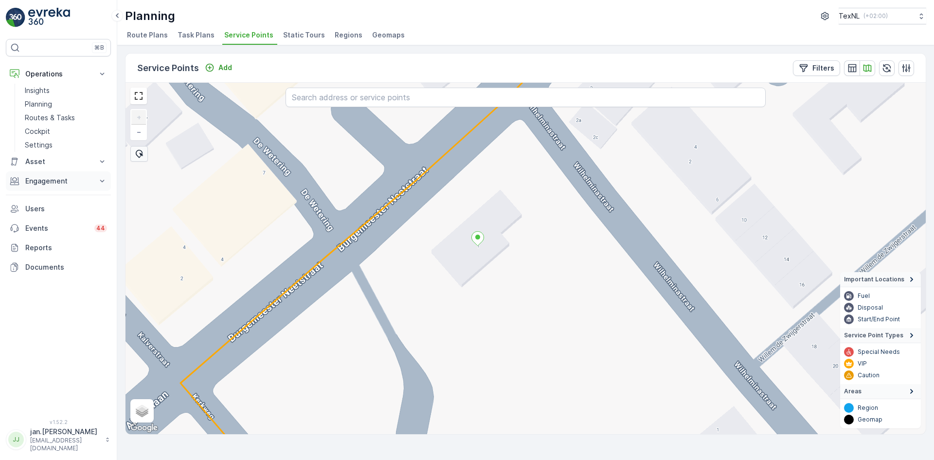
click at [61, 180] on p "Engagement" at bounding box center [58, 181] width 66 height 10
click at [49, 238] on p "Service Points" at bounding box center [48, 239] width 47 height 10
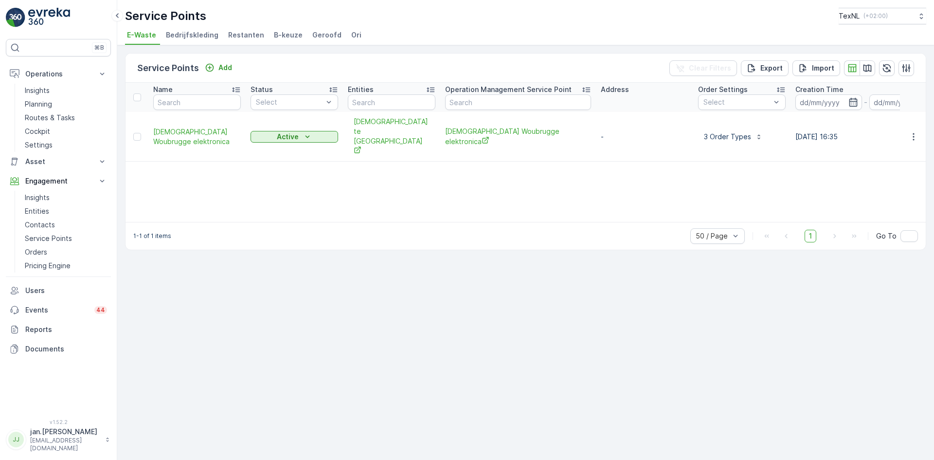
click at [345, 27] on div "Service Points TexNL ( +02:00 ) E-Waste Bedrijfskleding Restanten B-keuze Geroo…" at bounding box center [525, 22] width 817 height 45
click at [351, 34] on span "Ori" at bounding box center [356, 35] width 10 height 10
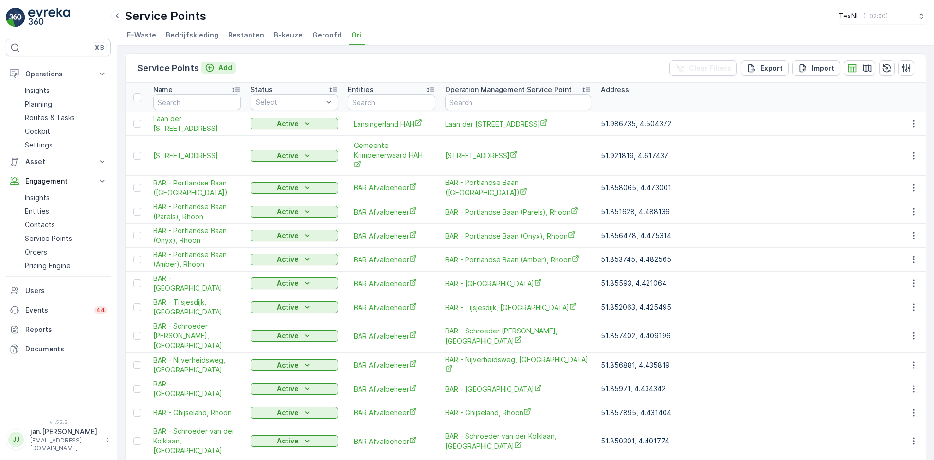
click at [224, 70] on p "Add" at bounding box center [225, 68] width 14 height 10
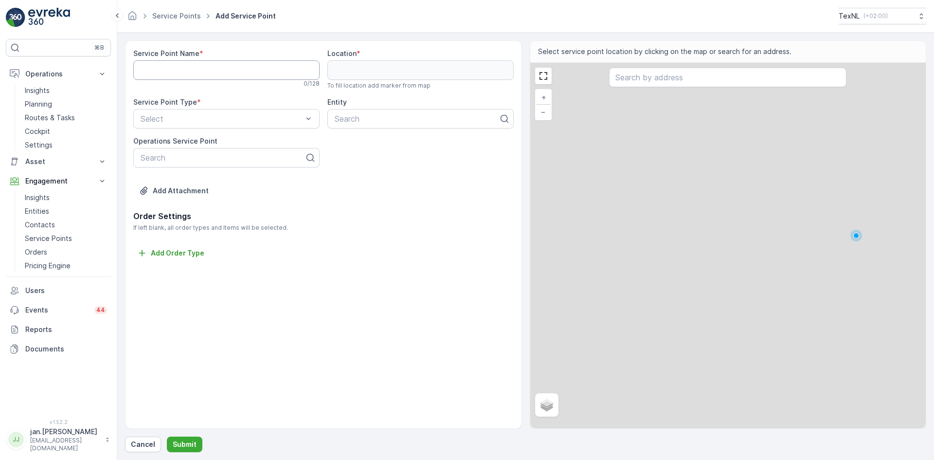
click at [184, 68] on Name "Service Point Name" at bounding box center [226, 69] width 186 height 19
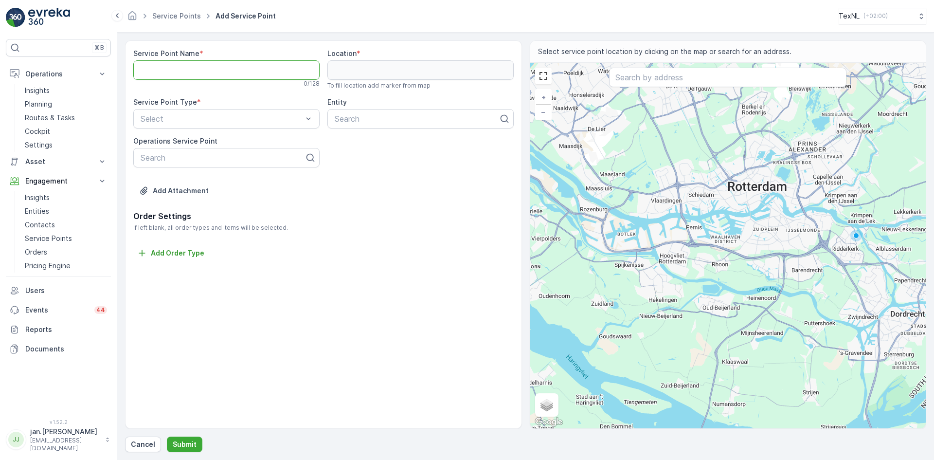
paste Name "[STREET_ADDRESS][DATE]"
type Name "[STREET_ADDRESS][DATE]"
click at [144, 439] on p "Cancel" at bounding box center [143, 444] width 24 height 10
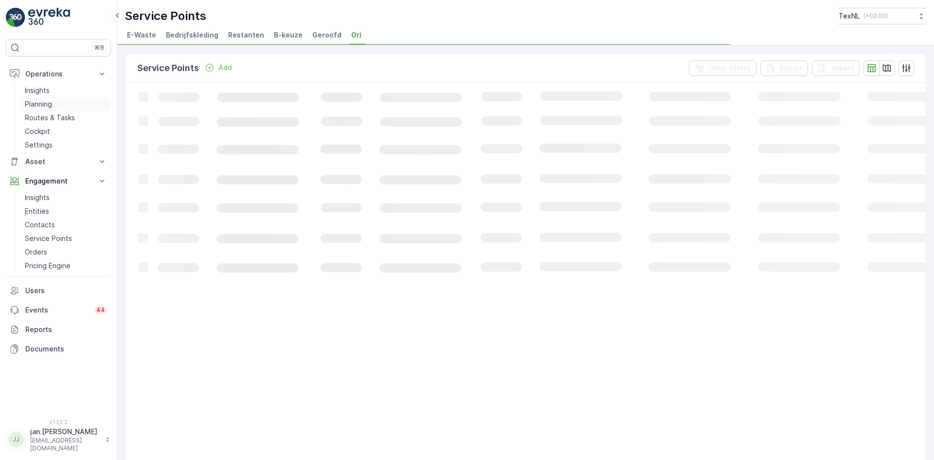
click at [42, 103] on p "Planning" at bounding box center [38, 104] width 27 height 10
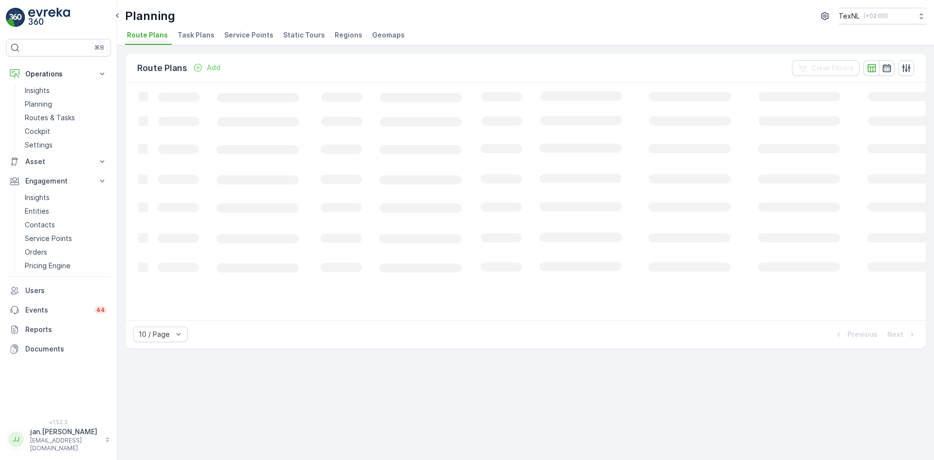
click at [237, 35] on span "Service Points" at bounding box center [248, 35] width 49 height 10
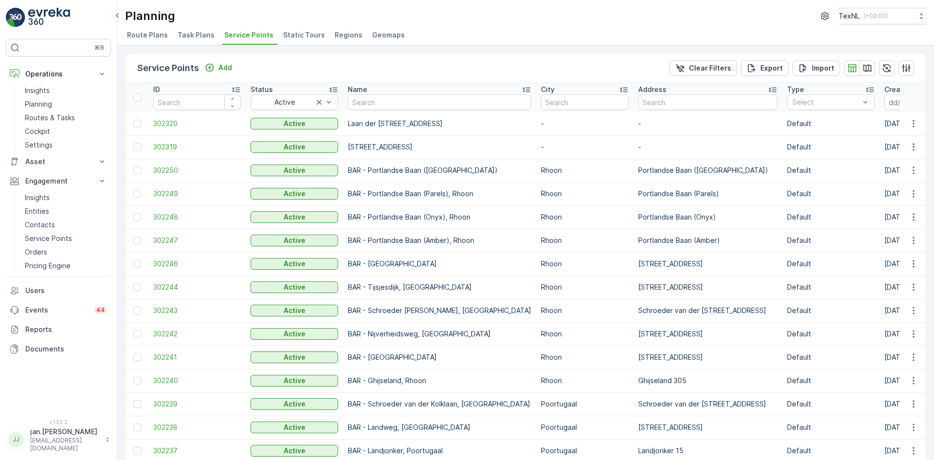
click at [365, 106] on input "text" at bounding box center [439, 102] width 183 height 16
paste input "[STREET_ADDRESS][DATE]"
type input "[STREET_ADDRESS][DATE]"
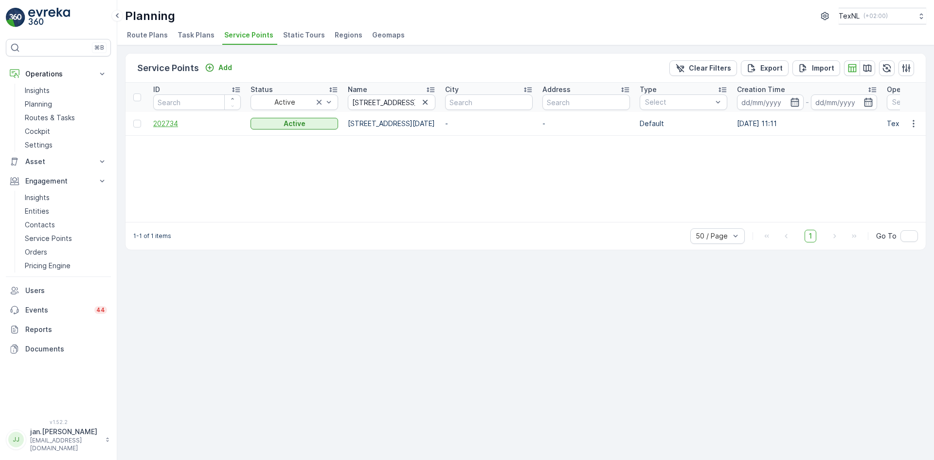
click at [161, 127] on span "202734" at bounding box center [197, 124] width 88 height 10
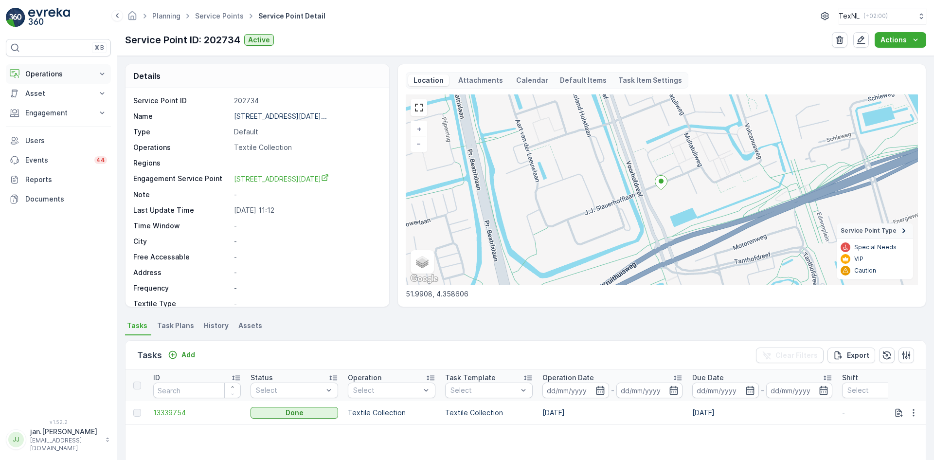
click at [60, 72] on p "Operations" at bounding box center [58, 74] width 66 height 10
click at [41, 100] on p "Planning" at bounding box center [38, 104] width 27 height 10
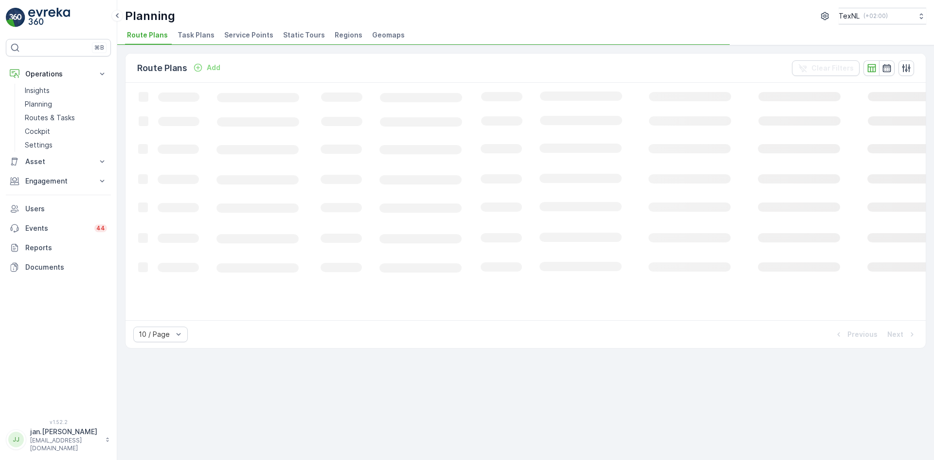
click at [247, 35] on span "Service Points" at bounding box center [248, 35] width 49 height 10
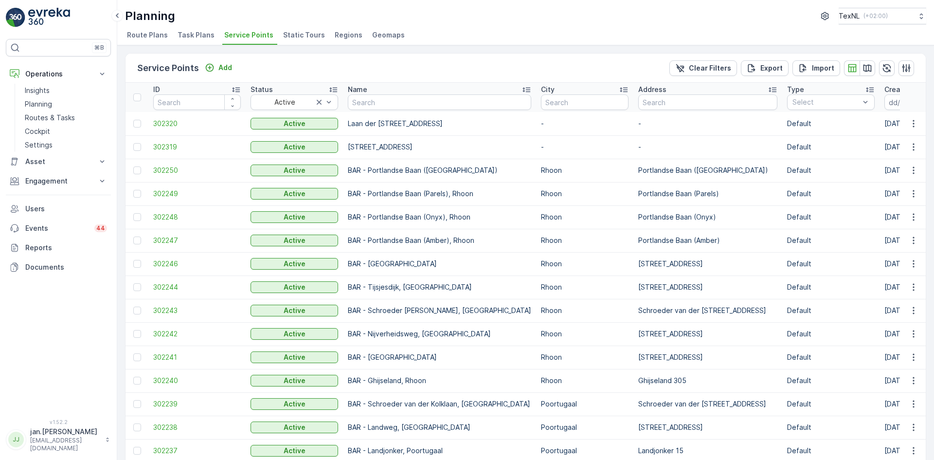
click at [395, 103] on input "text" at bounding box center [439, 102] width 183 height 16
type input "koning"
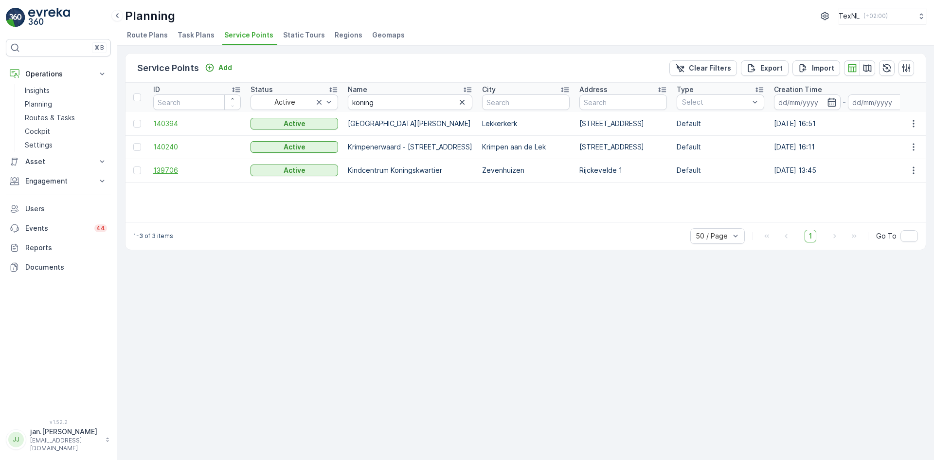
click at [164, 169] on span "139706" at bounding box center [197, 170] width 88 height 10
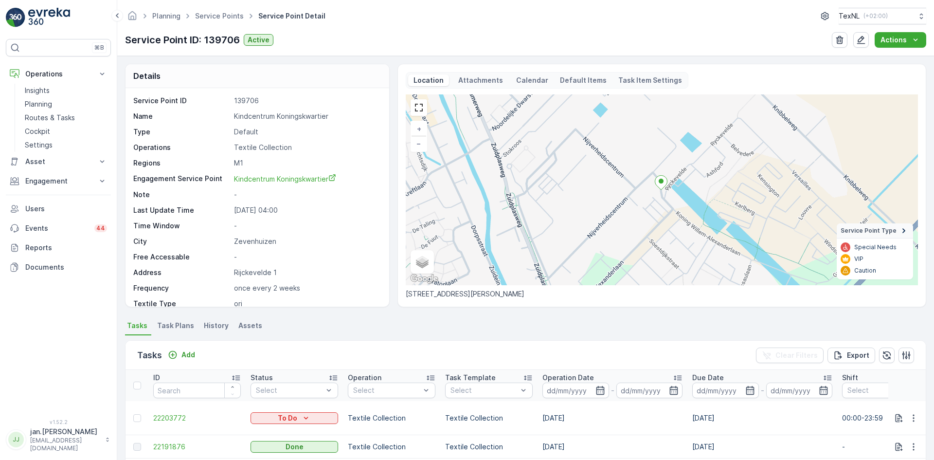
scroll to position [49, 0]
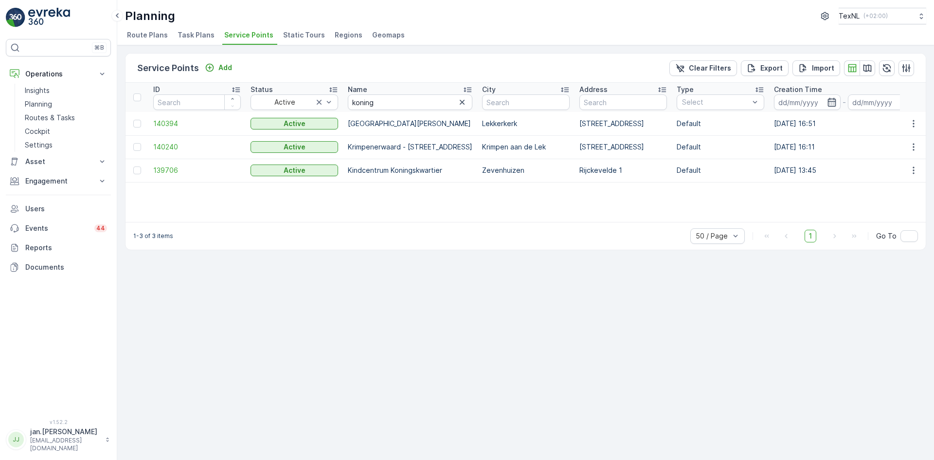
click at [465, 100] on icon "button" at bounding box center [462, 102] width 5 height 5
click at [386, 105] on input "text" at bounding box center [410, 102] width 125 height 16
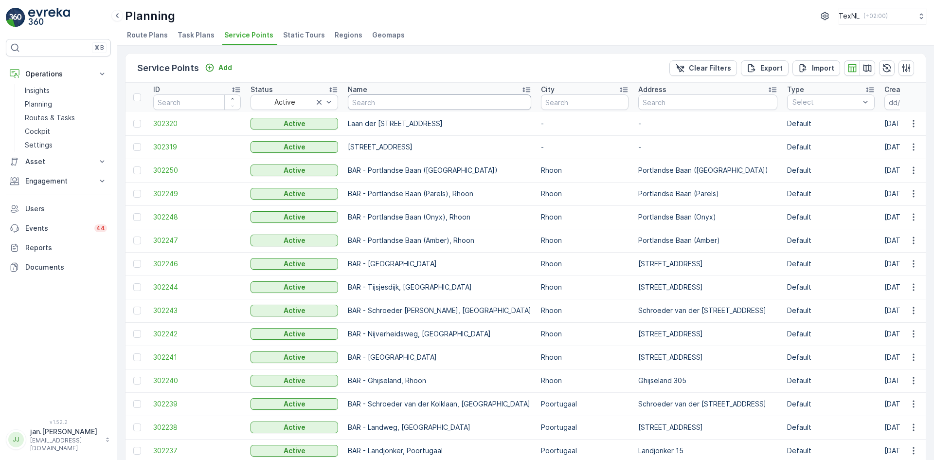
click at [386, 105] on input "text" at bounding box center [439, 102] width 183 height 16
type input "stellend"
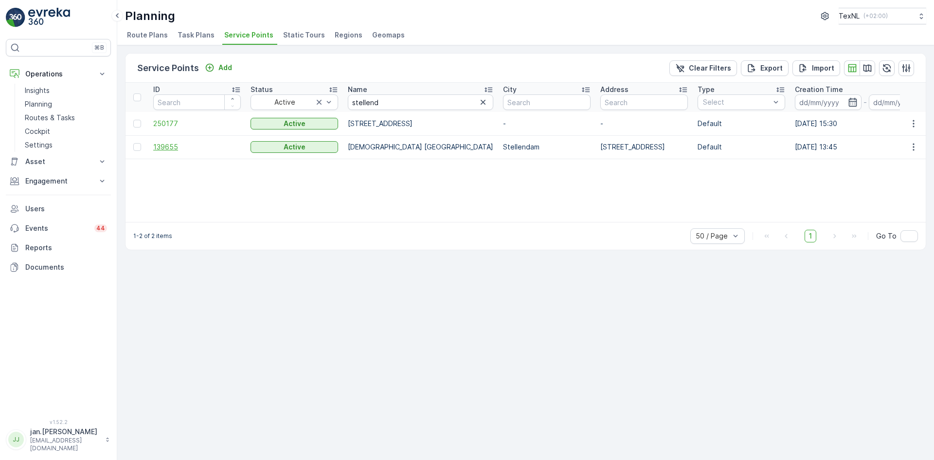
click at [171, 145] on span "139655" at bounding box center [197, 147] width 88 height 10
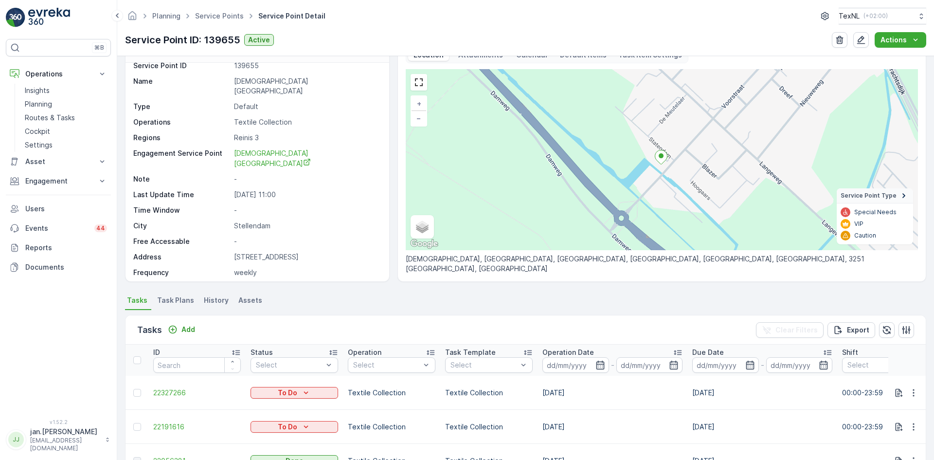
scroll to position [97, 0]
